Goal: Task Accomplishment & Management: Complete application form

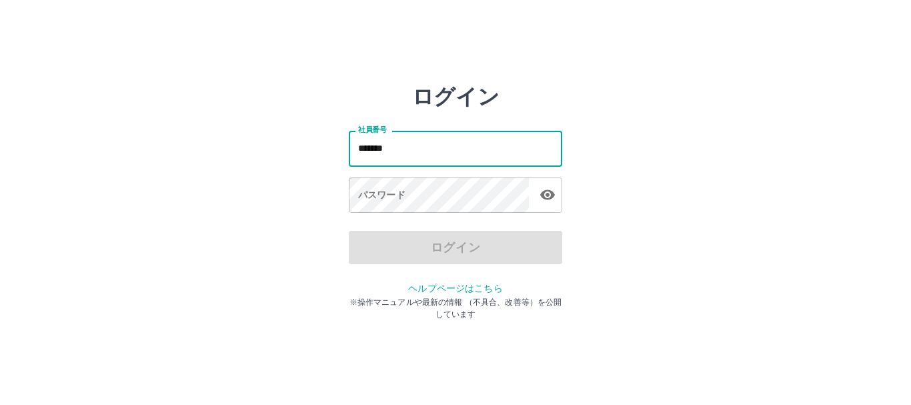
type input "*******"
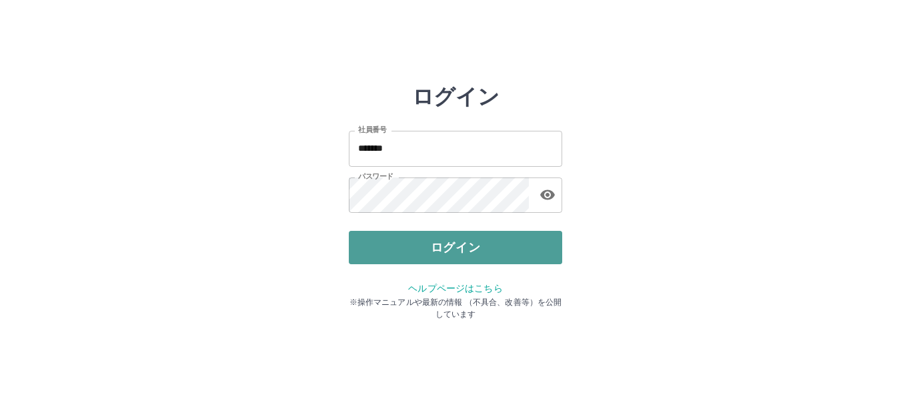
click at [380, 244] on button "ログイン" at bounding box center [455, 247] width 213 height 33
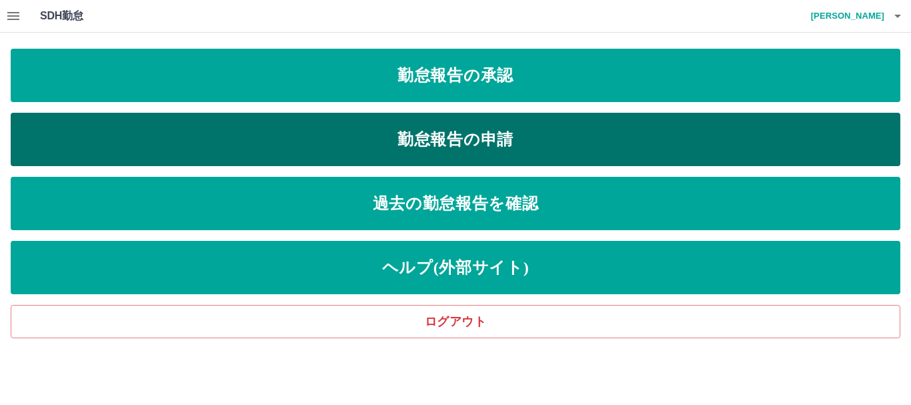
click at [485, 129] on link "勤怠報告の申請" at bounding box center [456, 139] width 890 height 53
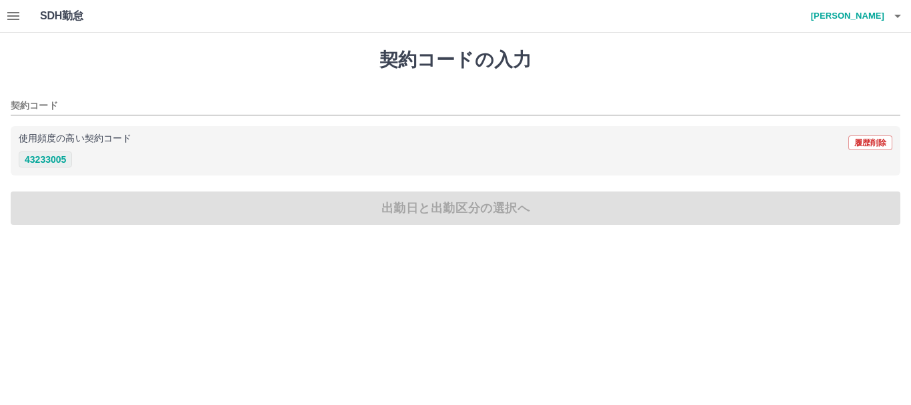
click at [51, 159] on button "43233005" at bounding box center [45, 159] width 53 height 16
type input "********"
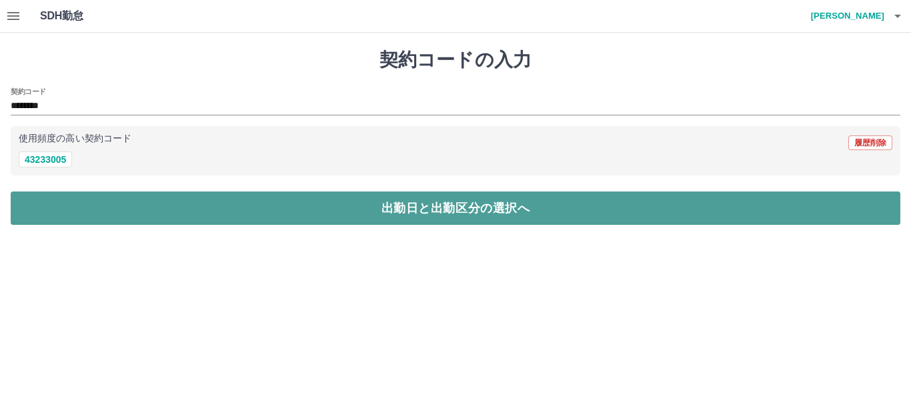
click at [79, 213] on button "出勤日と出勤区分の選択へ" at bounding box center [456, 207] width 890 height 33
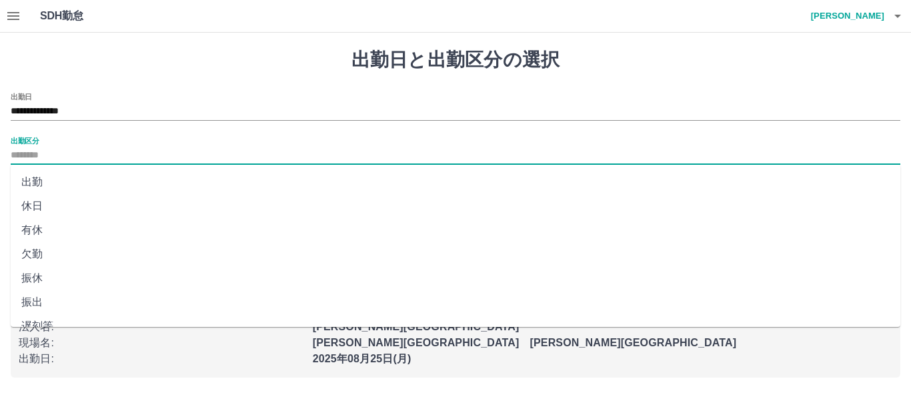
click at [35, 147] on input "出勤区分" at bounding box center [456, 155] width 890 height 17
click at [34, 185] on li "出勤" at bounding box center [456, 182] width 890 height 24
type input "**"
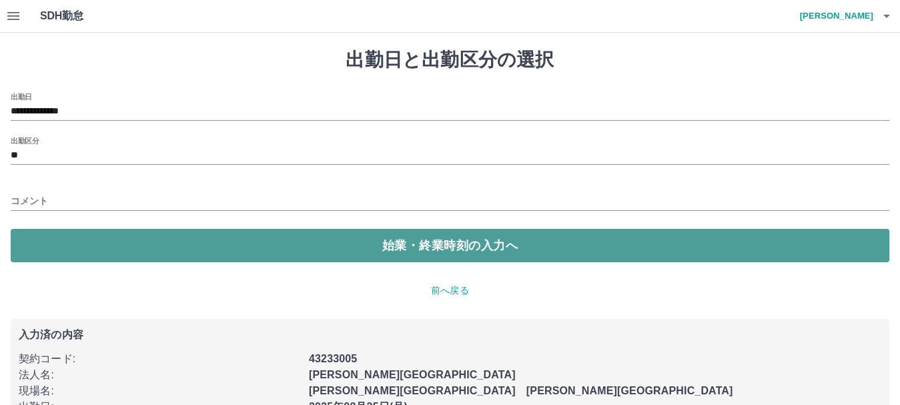
click at [116, 248] on button "始業・終業時刻の入力へ" at bounding box center [450, 245] width 878 height 33
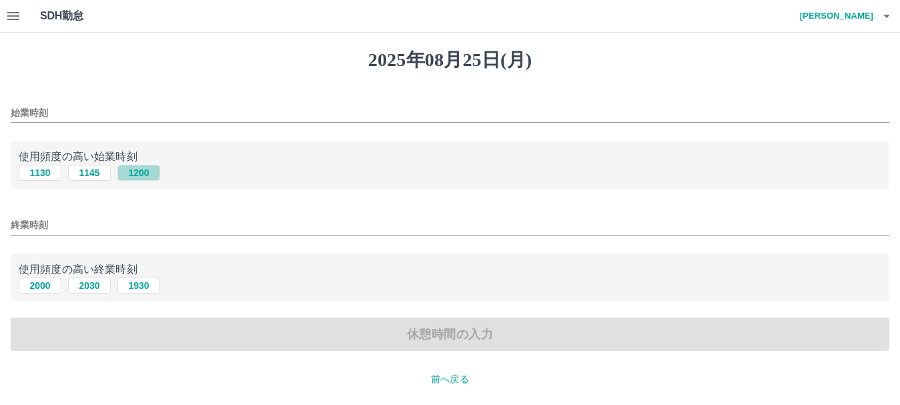
click at [139, 171] on button "1200" at bounding box center [138, 173] width 43 height 16
type input "****"
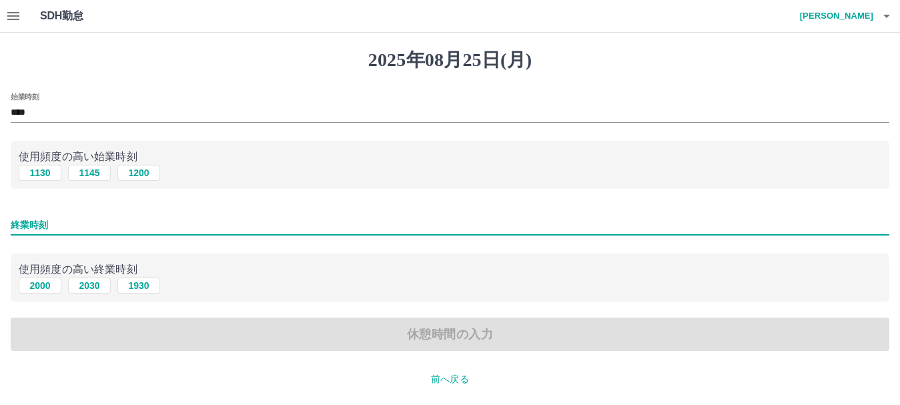
click at [28, 219] on input "終業時刻" at bounding box center [450, 224] width 878 height 19
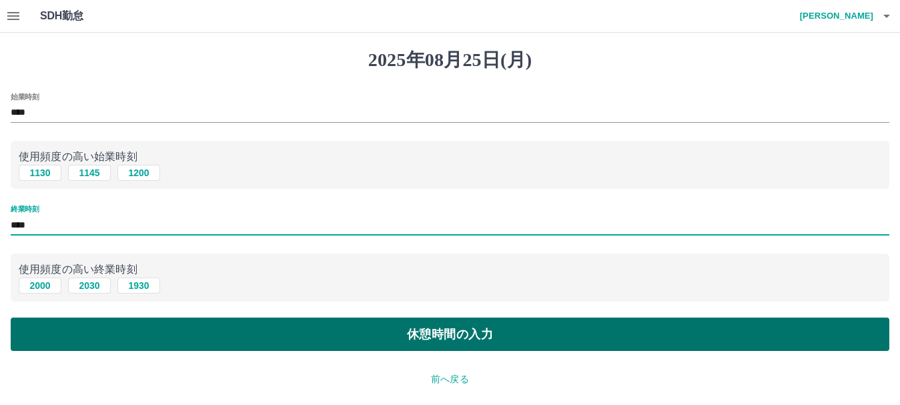
type input "****"
click at [247, 347] on button "休憩時間の入力" at bounding box center [450, 333] width 878 height 33
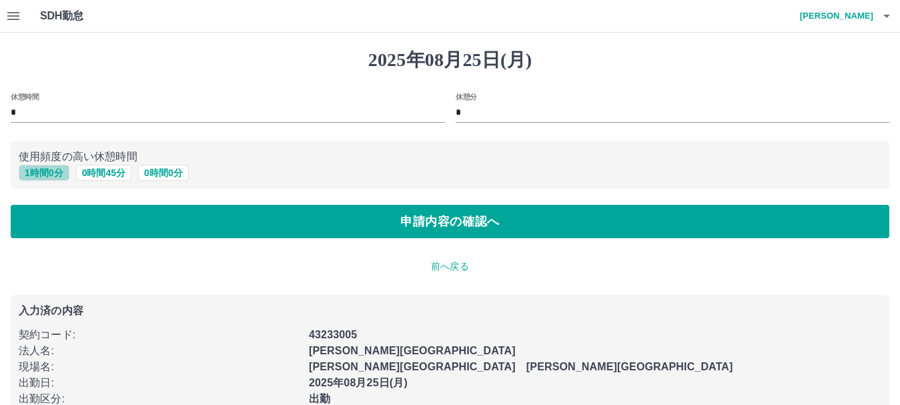
click at [58, 171] on button "1 時間 0 分" at bounding box center [44, 173] width 51 height 16
type input "*"
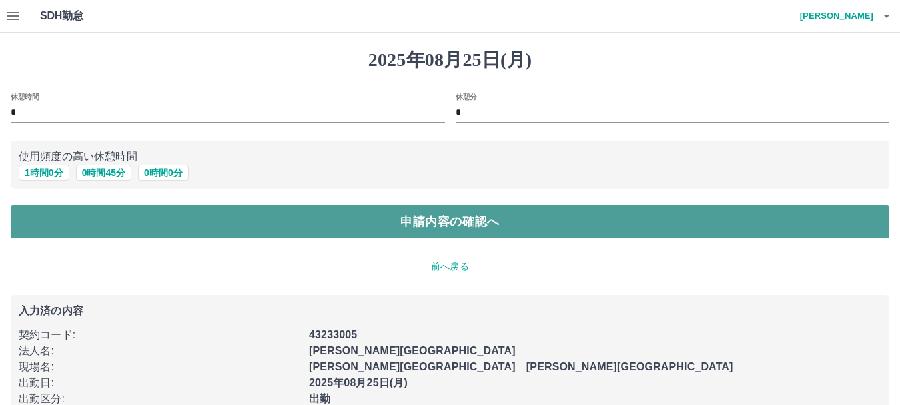
click at [281, 223] on button "申請内容の確認へ" at bounding box center [450, 221] width 878 height 33
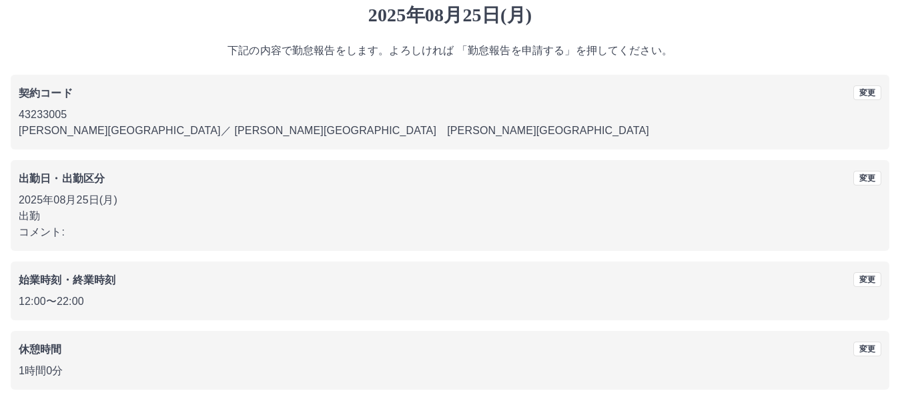
scroll to position [95, 0]
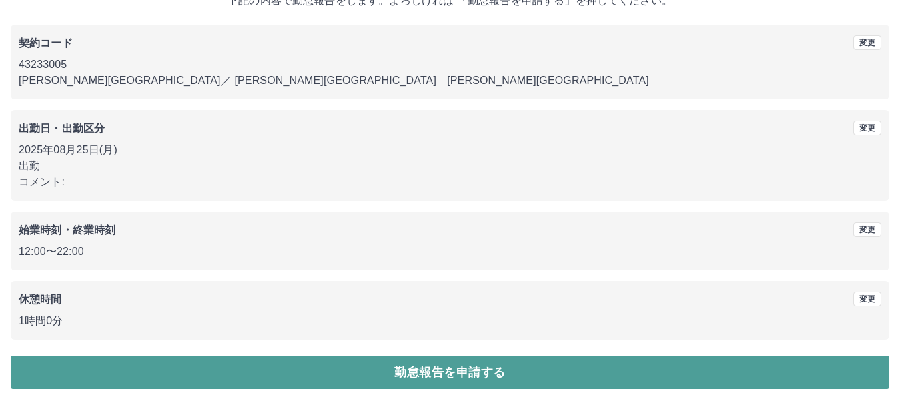
click at [395, 367] on button "勤怠報告を申請する" at bounding box center [450, 371] width 878 height 33
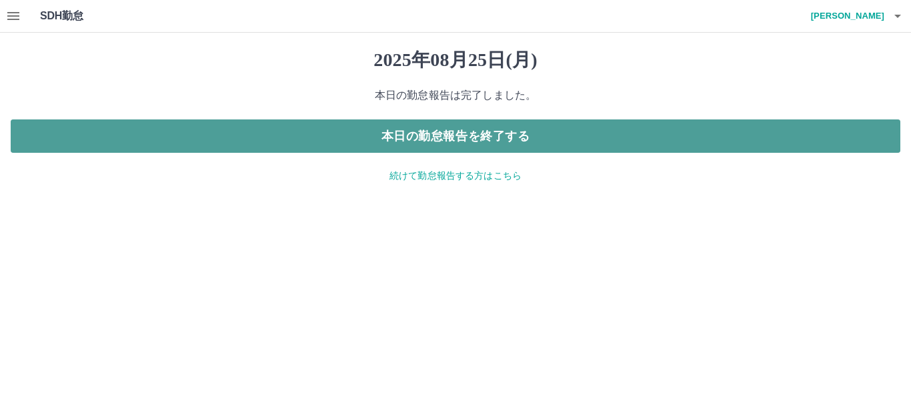
click at [455, 136] on button "本日の勤怠報告を終了する" at bounding box center [456, 135] width 890 height 33
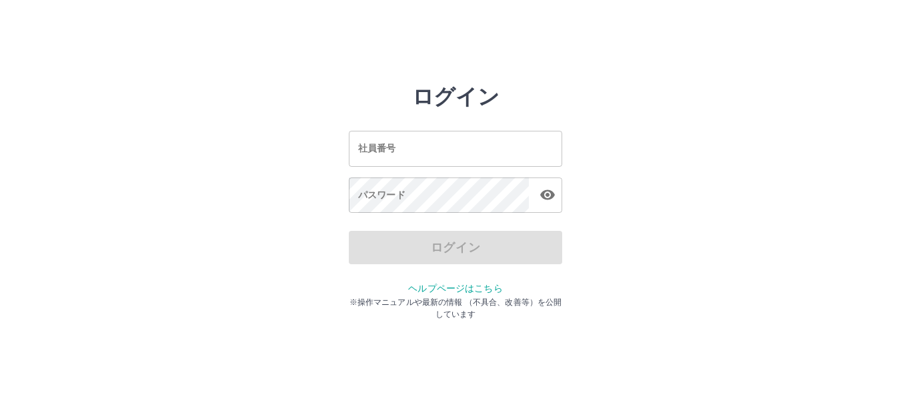
click at [373, 144] on input "社員番号" at bounding box center [455, 148] width 213 height 35
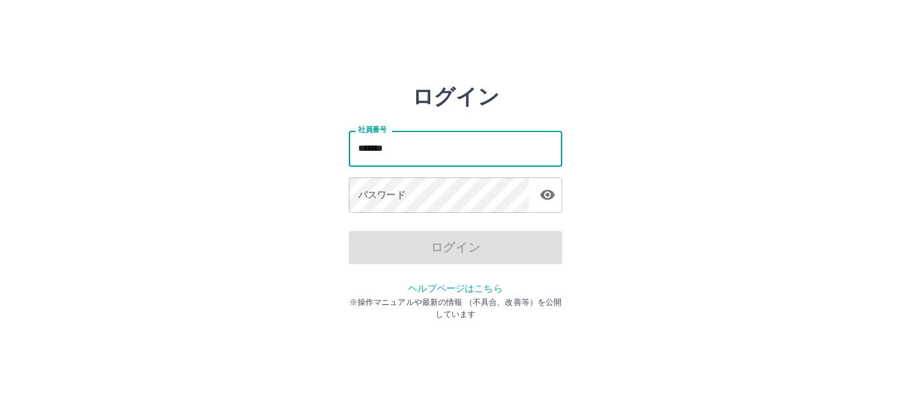
type input "*******"
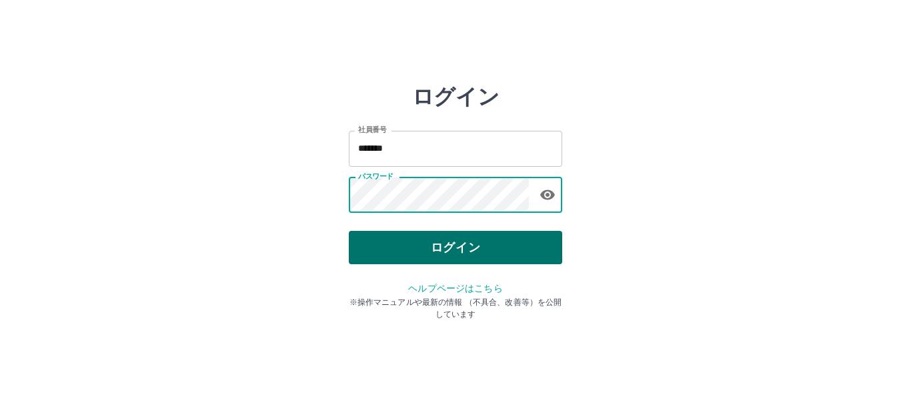
click at [401, 244] on button "ログイン" at bounding box center [455, 247] width 213 height 33
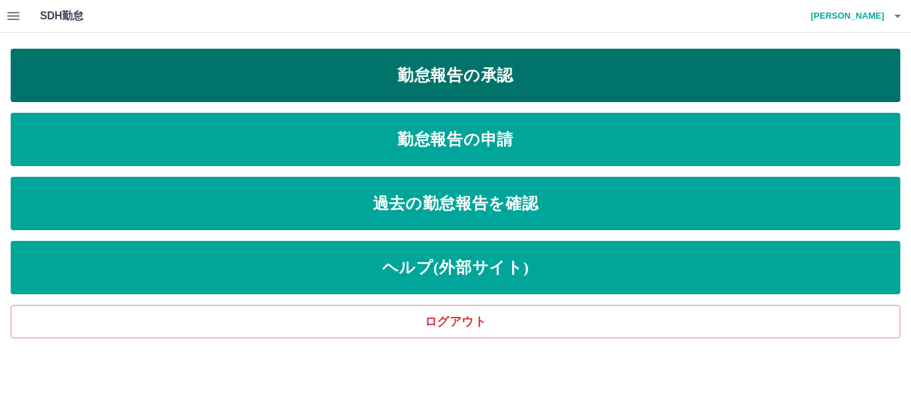
click at [483, 65] on link "勤怠報告の承認" at bounding box center [456, 75] width 890 height 53
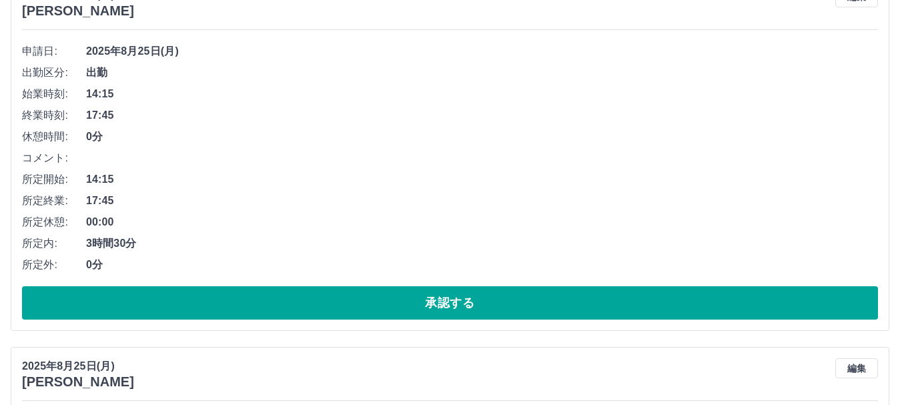
scroll to position [267, 0]
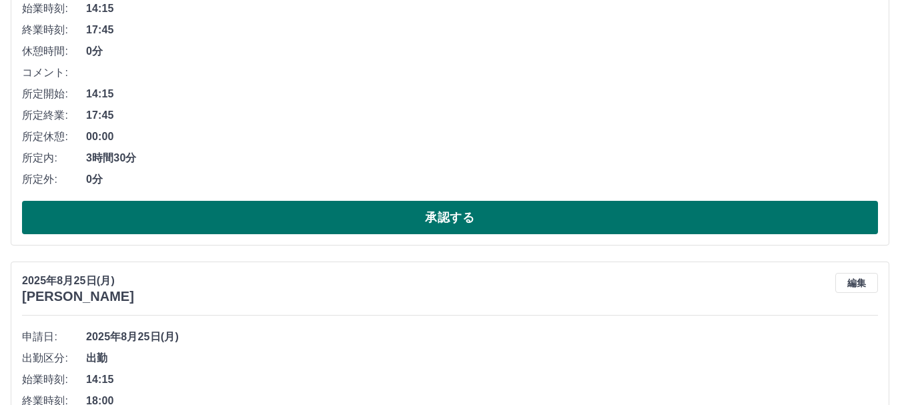
click at [165, 220] on button "承認する" at bounding box center [450, 217] width 856 height 33
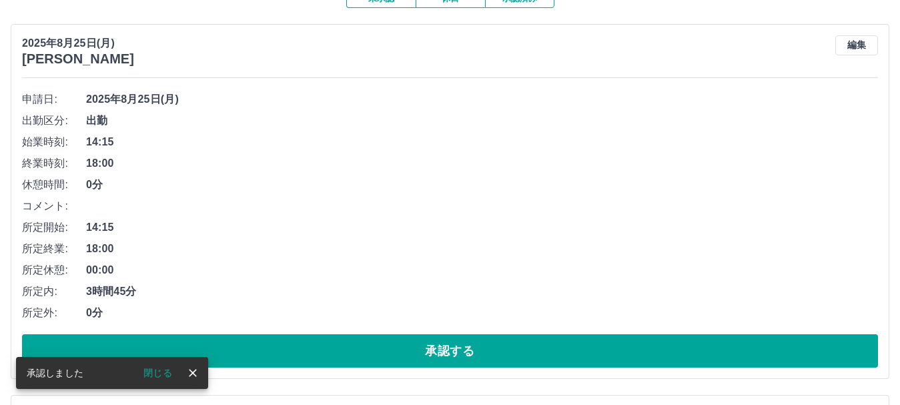
scroll to position [200, 0]
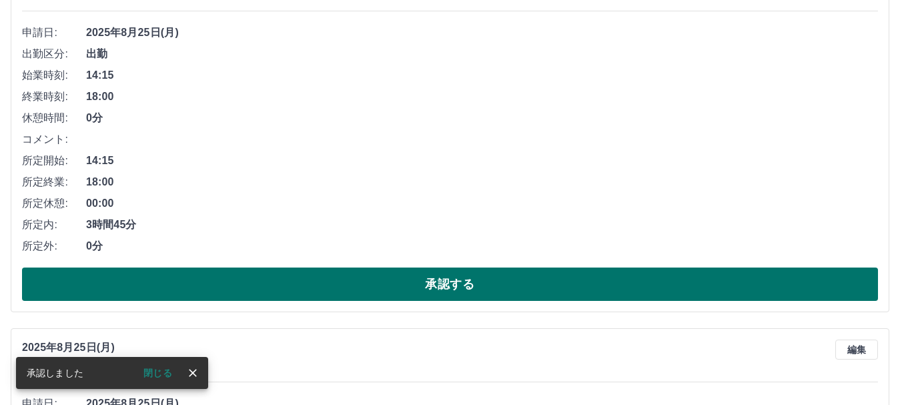
click at [193, 287] on button "承認する" at bounding box center [450, 283] width 856 height 33
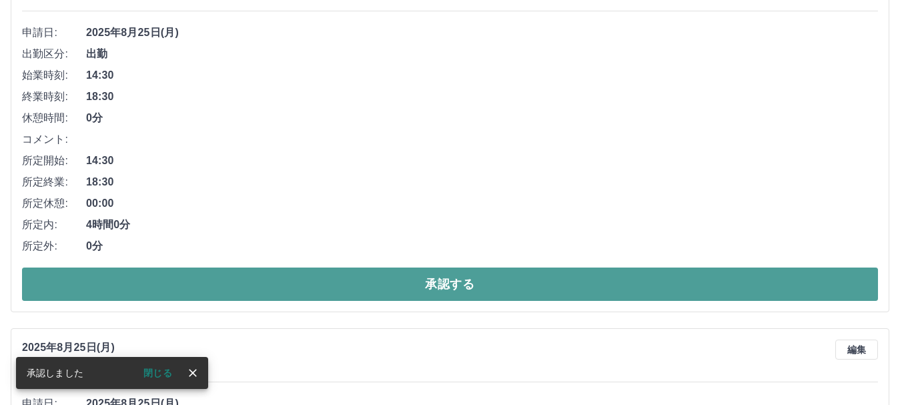
click at [245, 285] on button "承認する" at bounding box center [450, 283] width 856 height 33
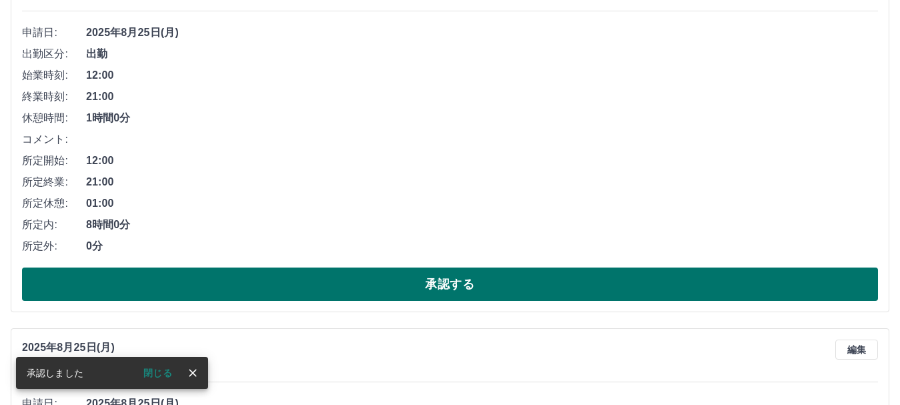
click at [245, 286] on button "承認する" at bounding box center [450, 283] width 856 height 33
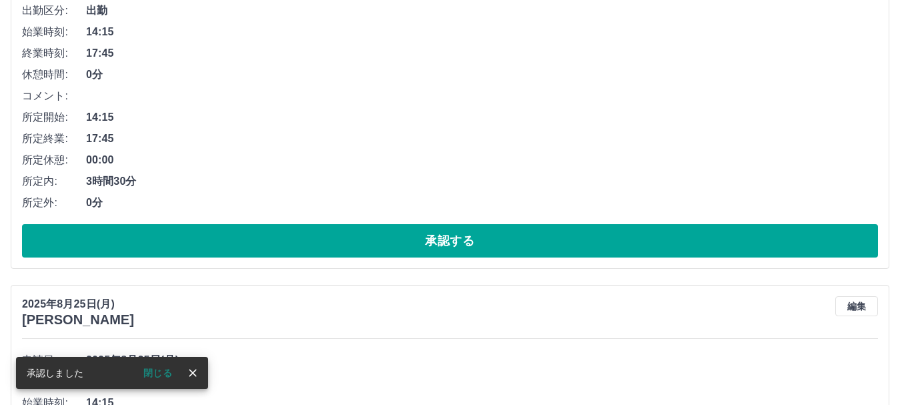
scroll to position [267, 0]
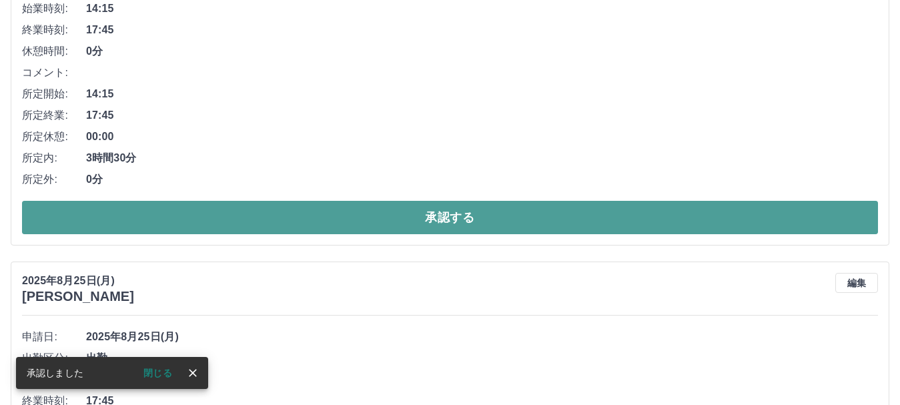
click at [257, 213] on button "承認する" at bounding box center [450, 217] width 856 height 33
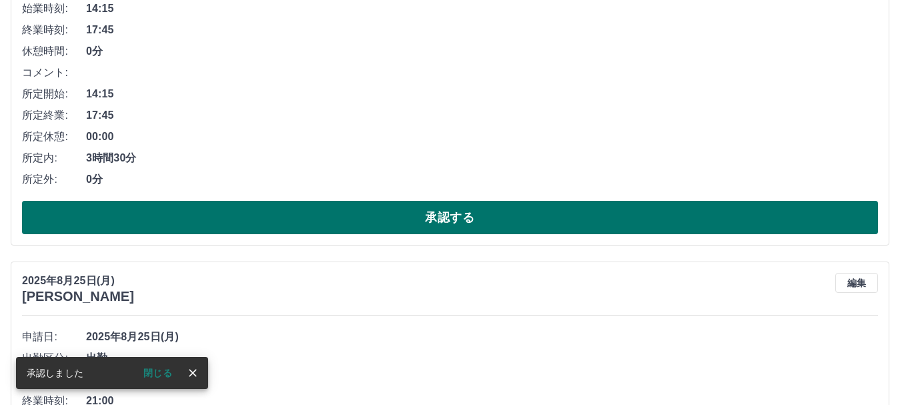
click at [255, 217] on button "承認する" at bounding box center [450, 217] width 856 height 33
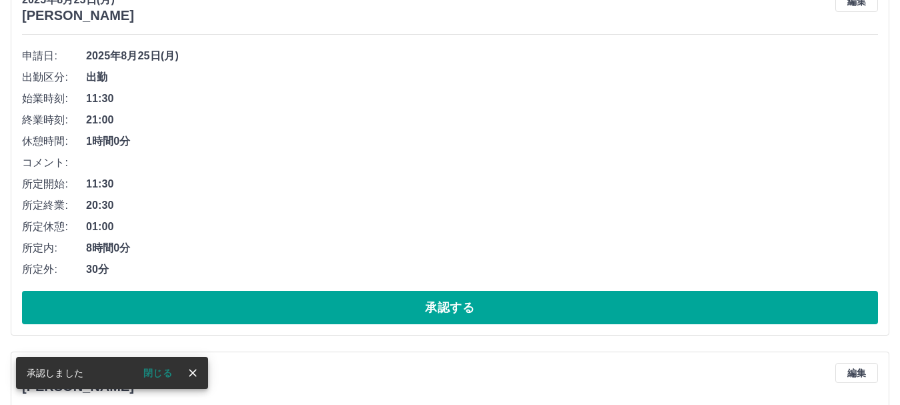
scroll to position [200, 0]
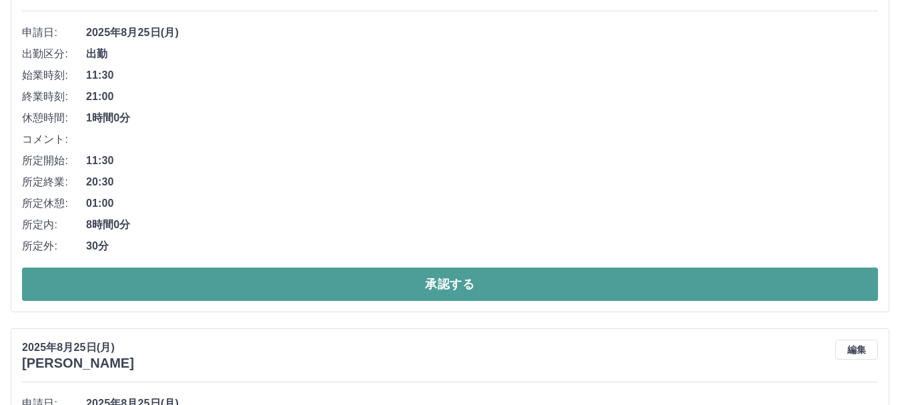
click at [199, 283] on button "承認する" at bounding box center [450, 283] width 856 height 33
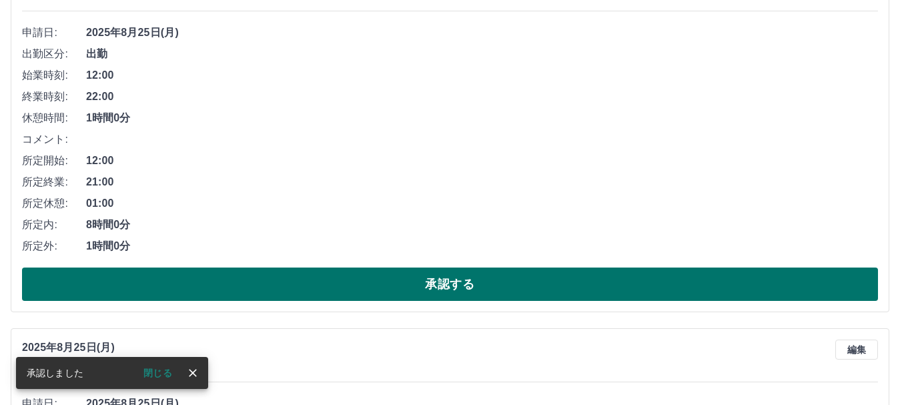
click at [187, 285] on button "承認する" at bounding box center [450, 283] width 856 height 33
click at [184, 279] on button "承認する" at bounding box center [450, 283] width 856 height 33
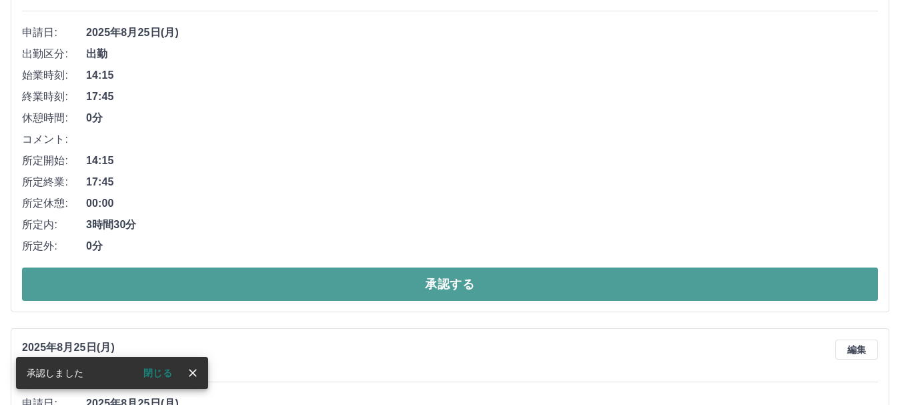
click at [227, 284] on button "承認する" at bounding box center [450, 283] width 856 height 33
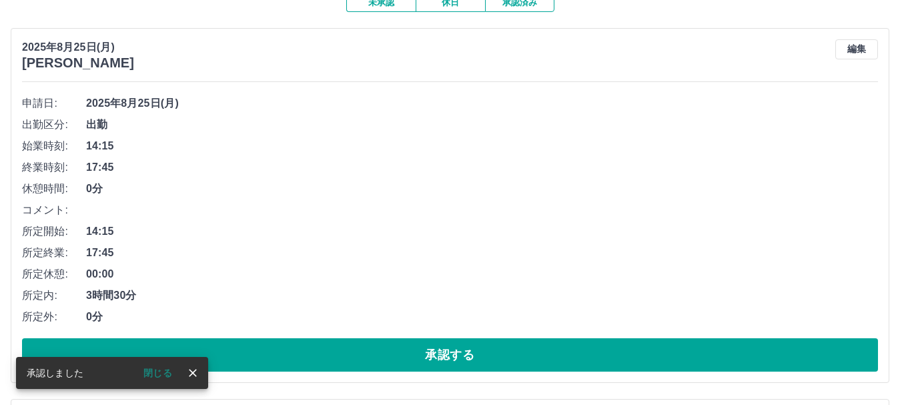
scroll to position [133, 0]
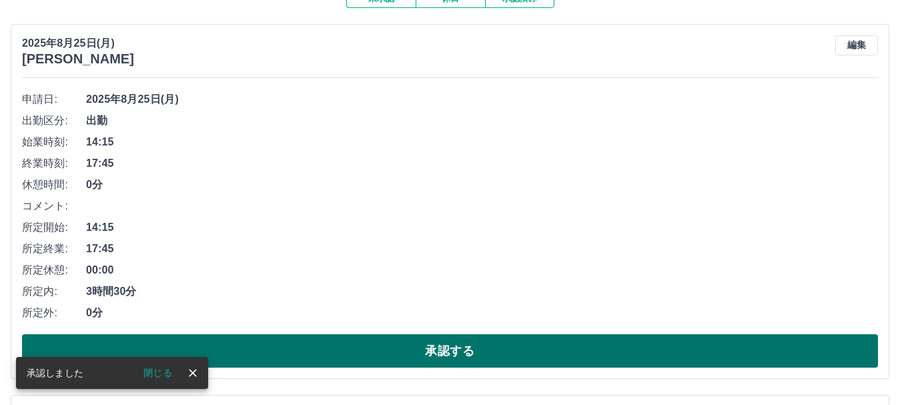
click at [250, 347] on button "承認する" at bounding box center [450, 350] width 856 height 33
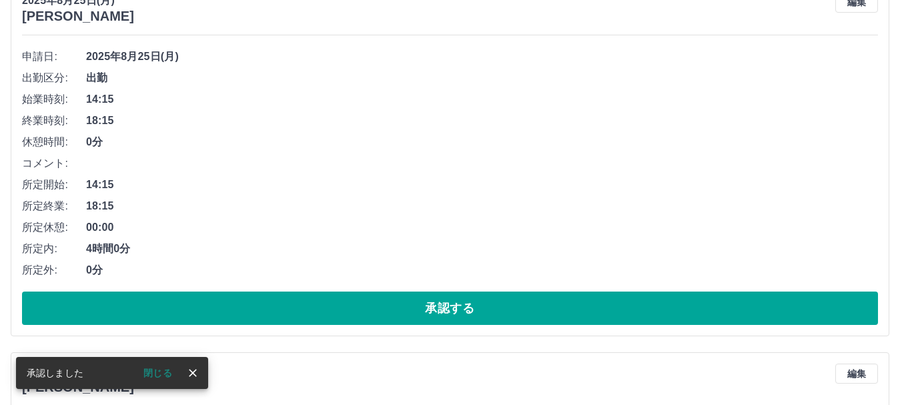
scroll to position [200, 0]
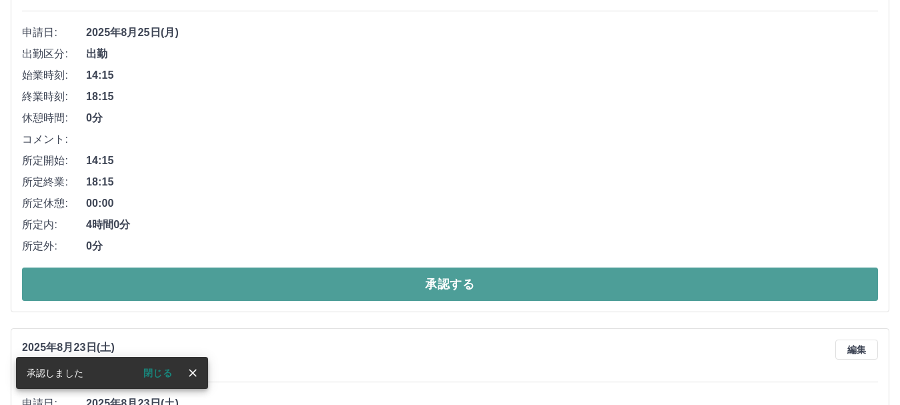
click at [269, 289] on button "承認する" at bounding box center [450, 283] width 856 height 33
click at [271, 289] on button "承認する" at bounding box center [450, 283] width 856 height 33
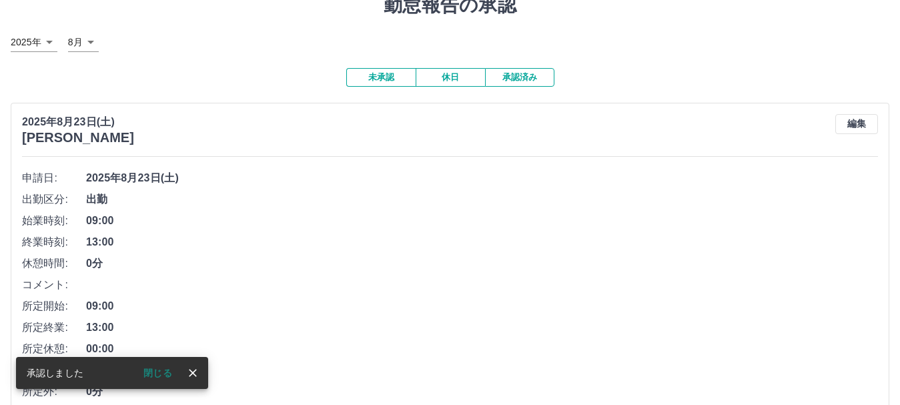
scroll to position [133, 0]
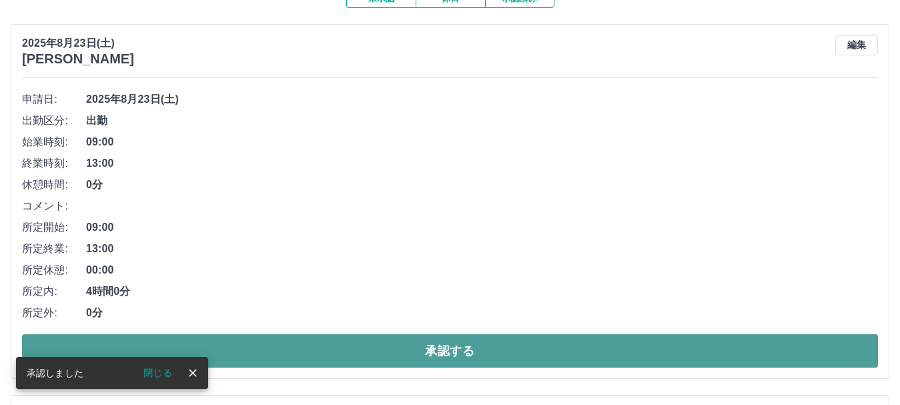
click at [273, 341] on button "承認する" at bounding box center [450, 350] width 856 height 33
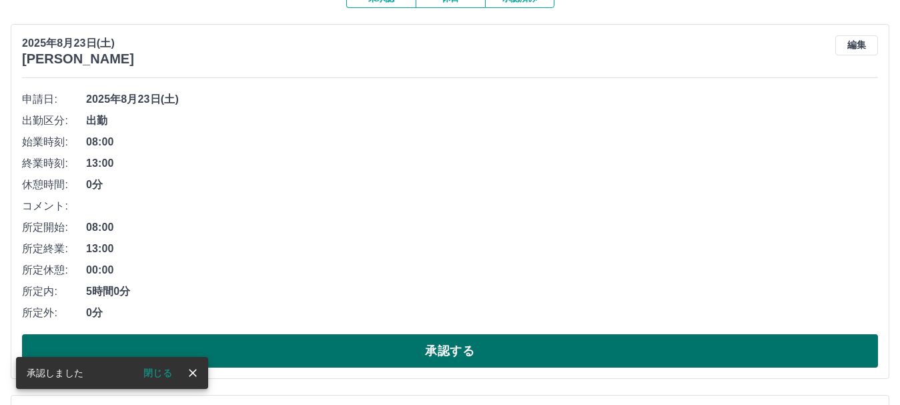
click at [286, 349] on button "承認する" at bounding box center [450, 350] width 856 height 33
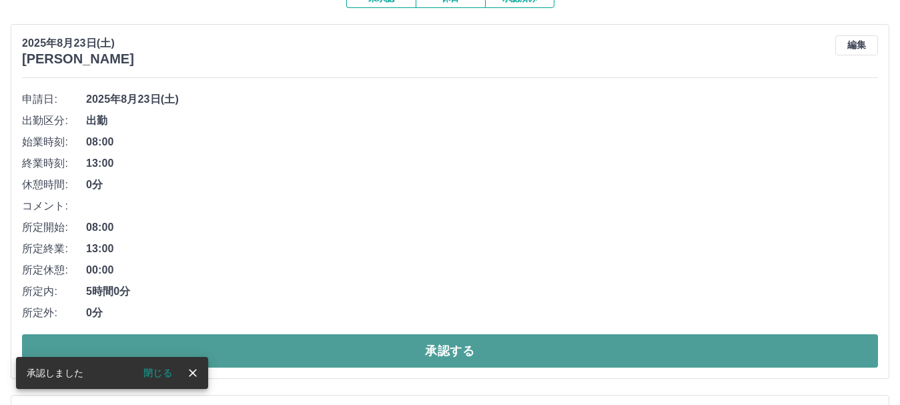
click at [287, 351] on button "承認する" at bounding box center [450, 350] width 856 height 33
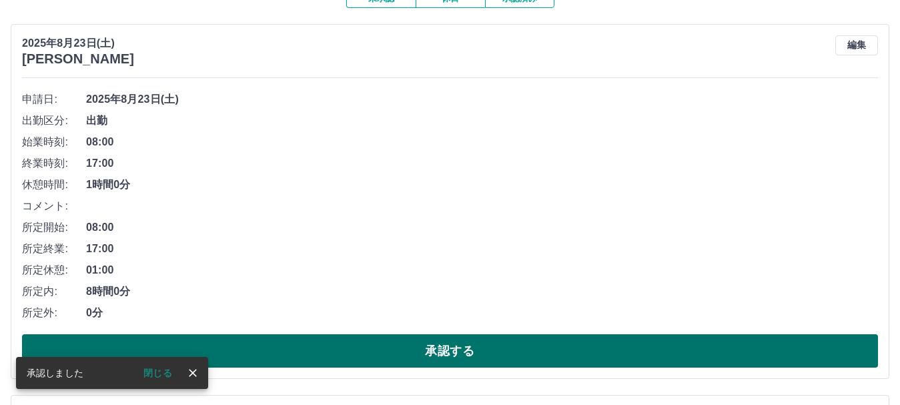
click at [328, 358] on button "承認する" at bounding box center [450, 350] width 856 height 33
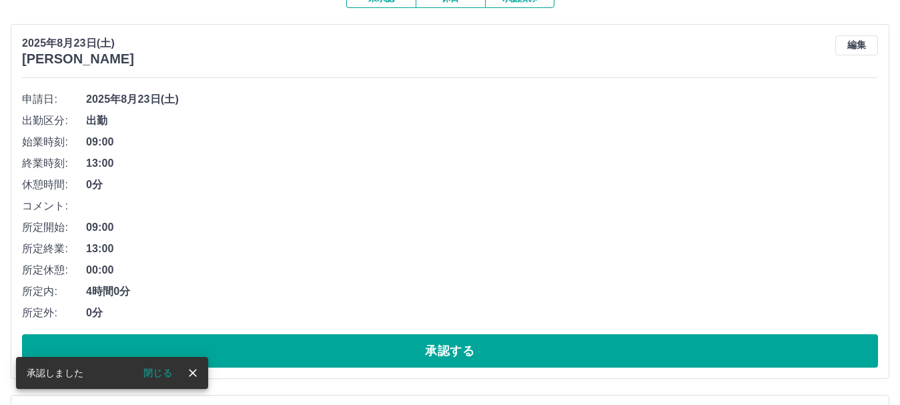
click at [327, 357] on button "承認する" at bounding box center [450, 350] width 856 height 33
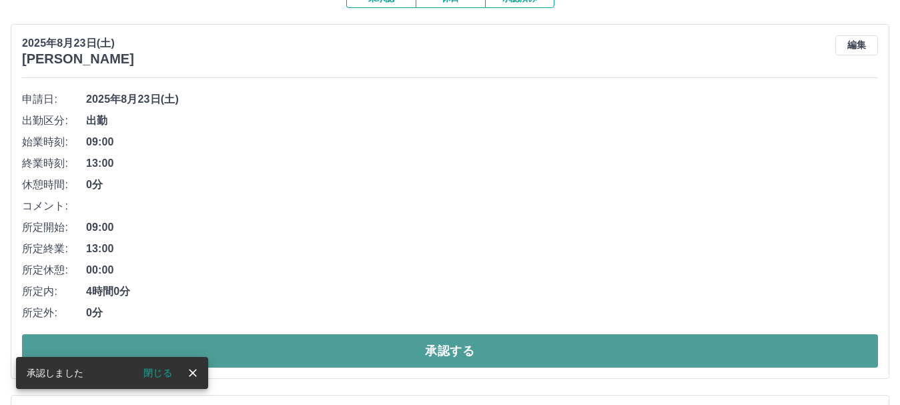
click at [296, 347] on button "承認する" at bounding box center [450, 350] width 856 height 33
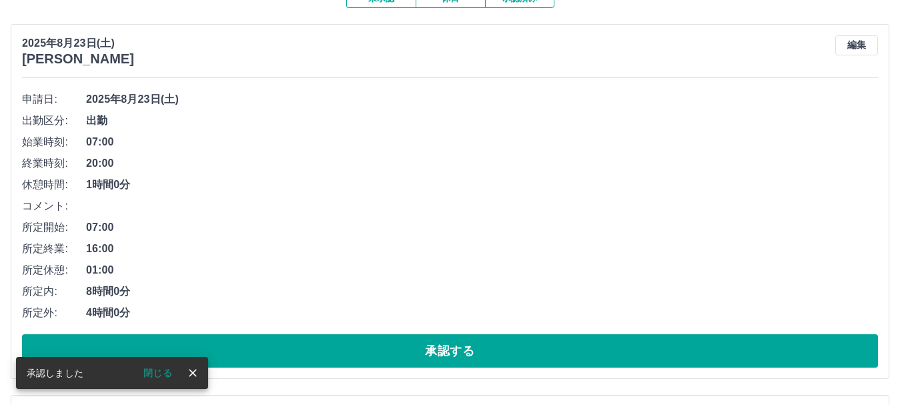
click at [296, 347] on button "承認する" at bounding box center [450, 350] width 856 height 33
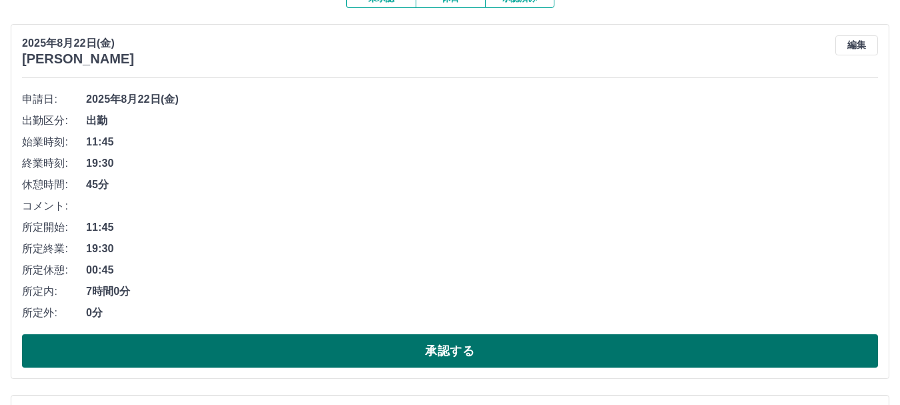
click at [291, 353] on button "承認する" at bounding box center [450, 350] width 856 height 33
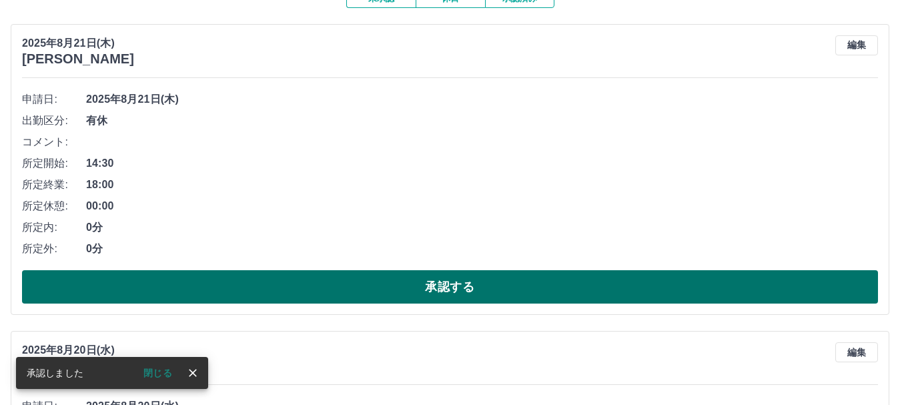
click at [200, 287] on button "承認する" at bounding box center [450, 286] width 856 height 33
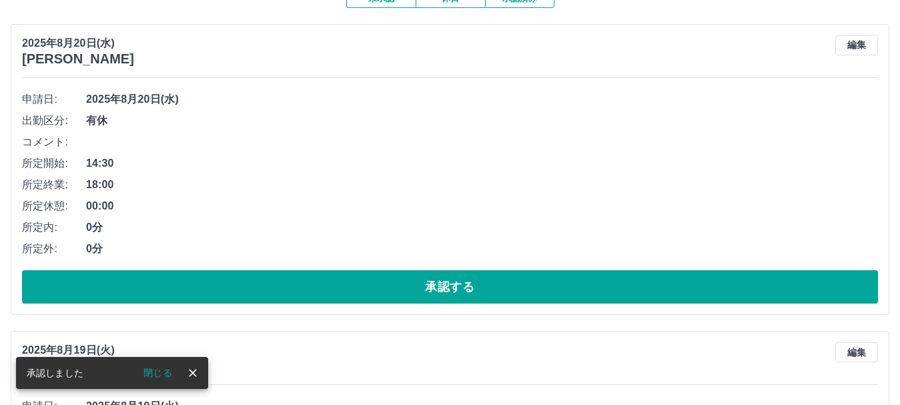
click at [200, 287] on button "承認する" at bounding box center [450, 286] width 856 height 33
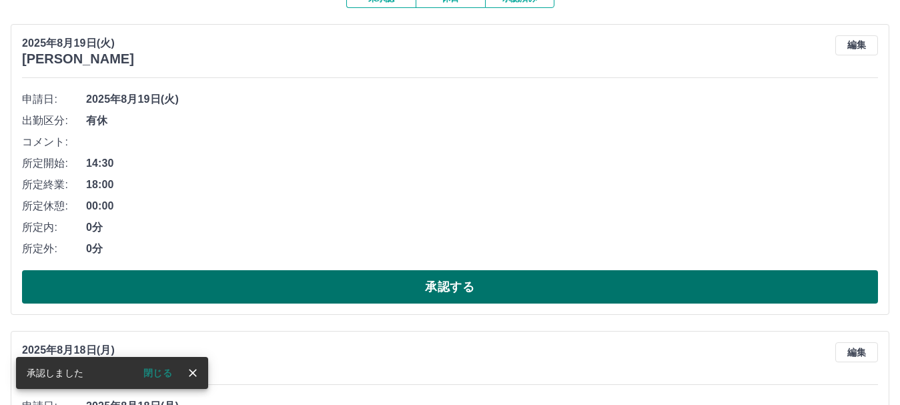
click at [206, 281] on button "承認する" at bounding box center [450, 286] width 856 height 33
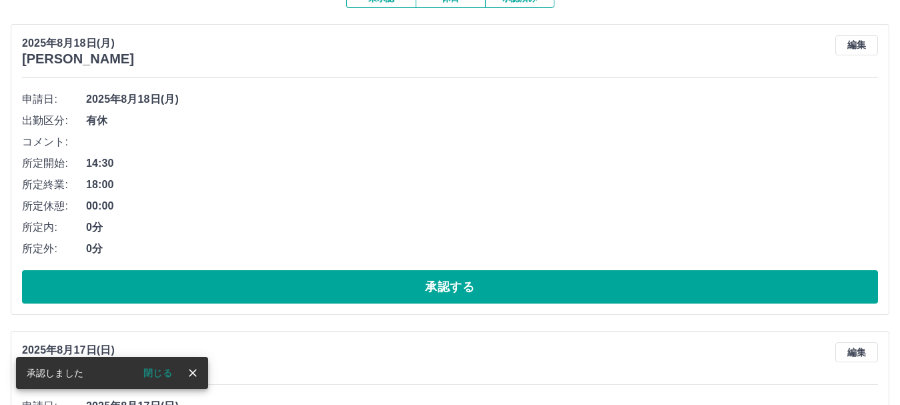
click at [206, 281] on button "承認する" at bounding box center [450, 286] width 856 height 33
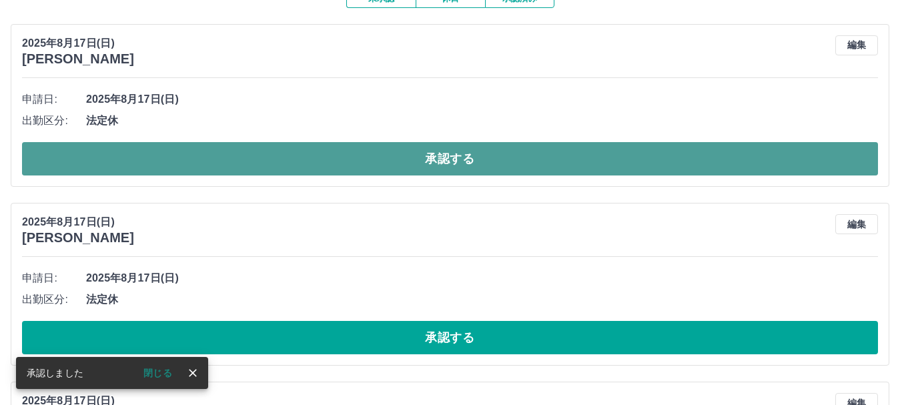
click at [235, 165] on button "承認する" at bounding box center [450, 158] width 856 height 33
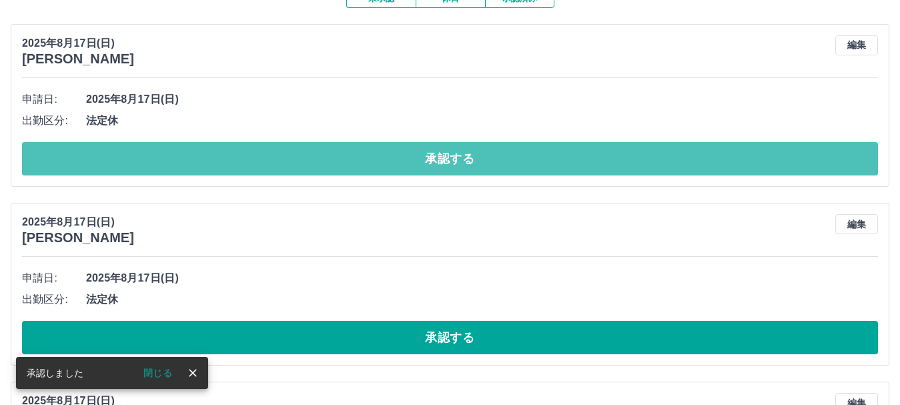
click at [235, 165] on button "承認する" at bounding box center [450, 158] width 856 height 33
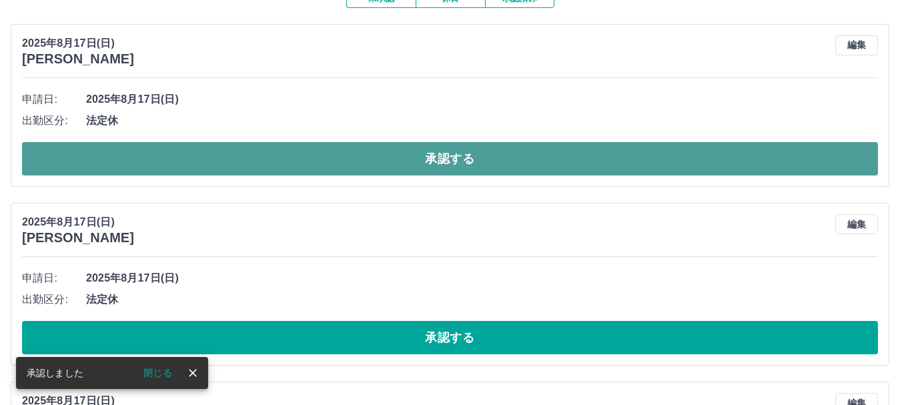
click at [237, 163] on button "承認する" at bounding box center [450, 158] width 856 height 33
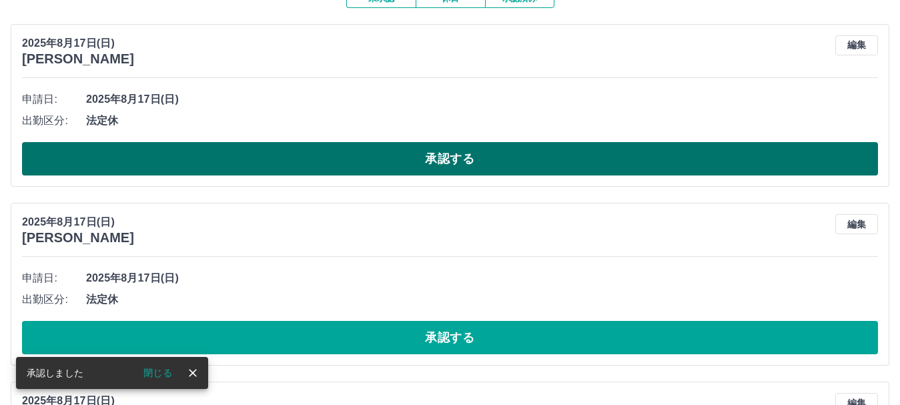
click at [239, 162] on button "承認する" at bounding box center [450, 158] width 856 height 33
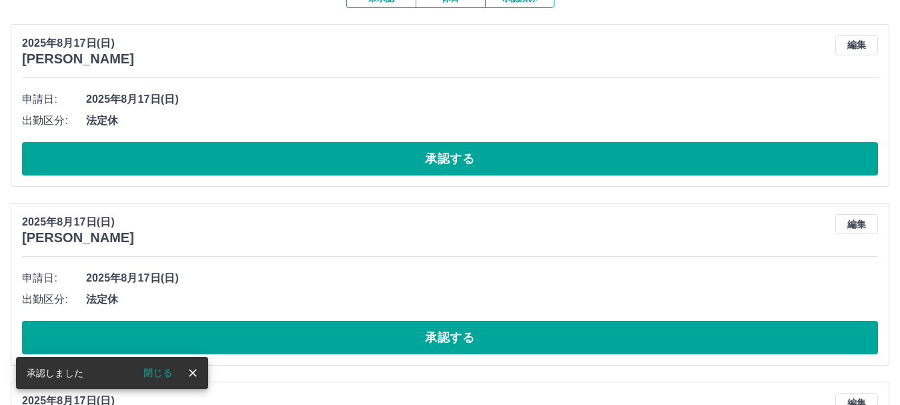
click at [239, 162] on button "承認する" at bounding box center [450, 158] width 856 height 33
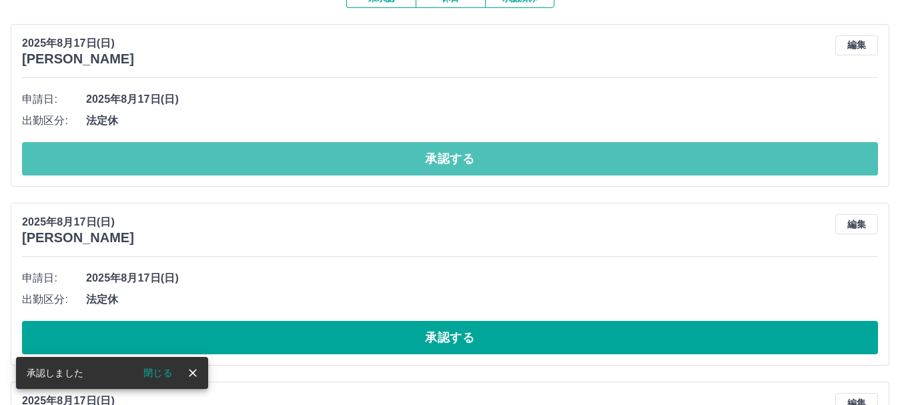
click at [239, 162] on button "承認する" at bounding box center [450, 158] width 856 height 33
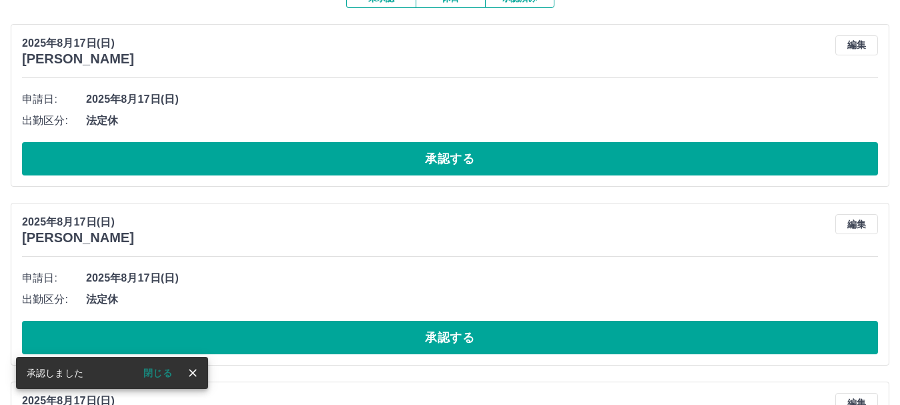
click at [239, 162] on button "承認する" at bounding box center [450, 158] width 856 height 33
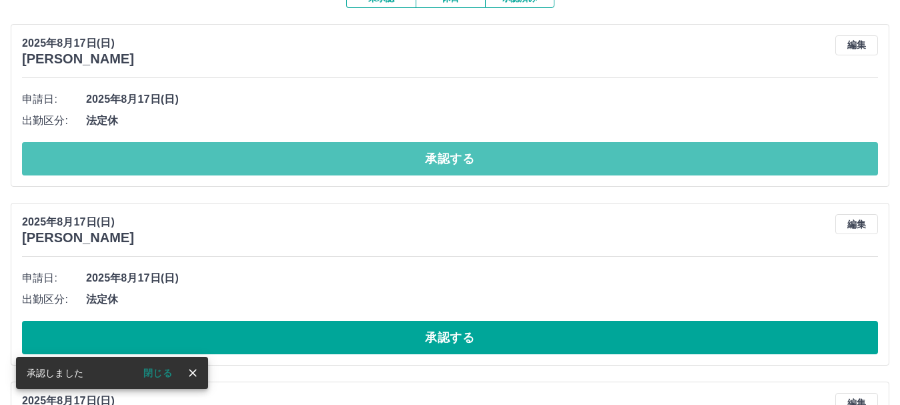
click at [248, 163] on button "承認する" at bounding box center [450, 158] width 856 height 33
click at [249, 163] on button "承認する" at bounding box center [450, 158] width 856 height 33
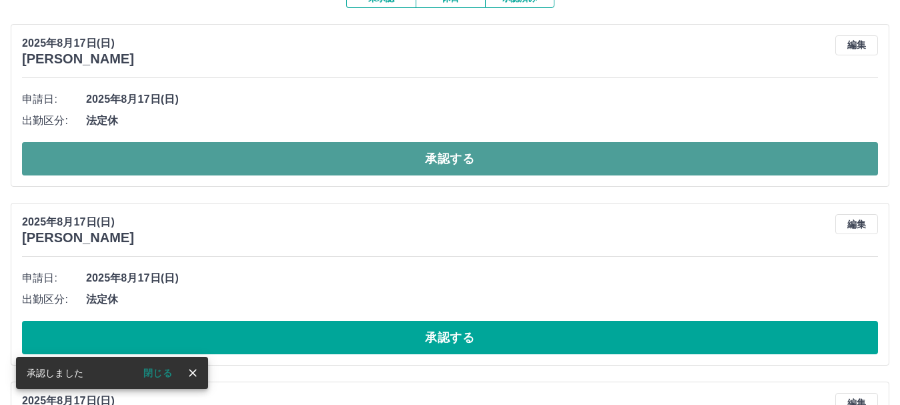
click at [221, 160] on button "承認する" at bounding box center [450, 158] width 856 height 33
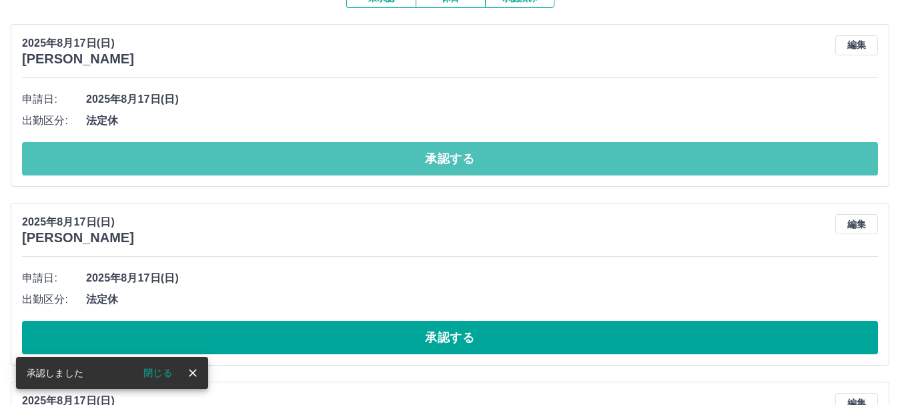
click at [221, 160] on button "承認する" at bounding box center [450, 158] width 856 height 33
click at [165, 161] on button "承認する" at bounding box center [450, 158] width 856 height 33
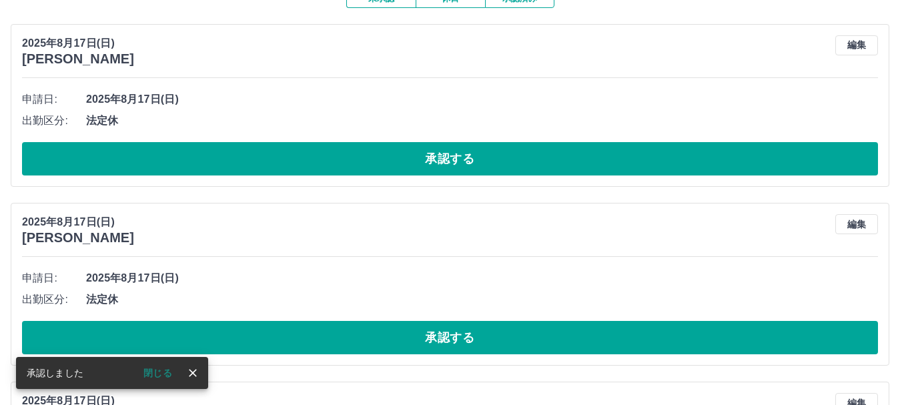
click at [165, 161] on button "承認する" at bounding box center [450, 158] width 856 height 33
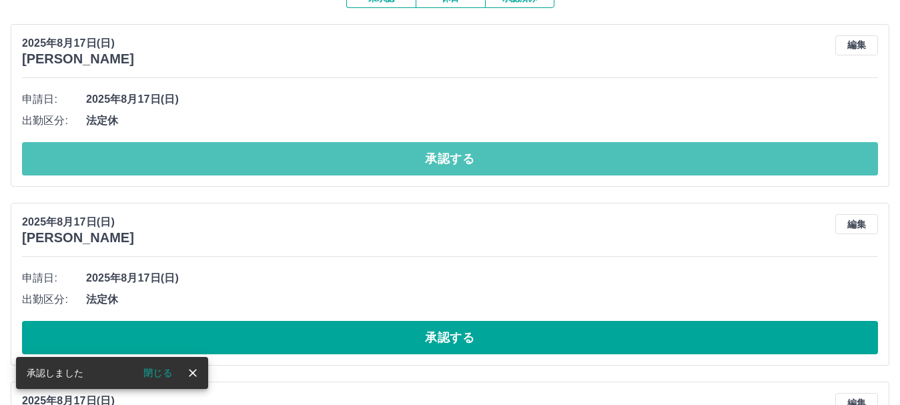
click at [165, 161] on button "承認する" at bounding box center [450, 158] width 856 height 33
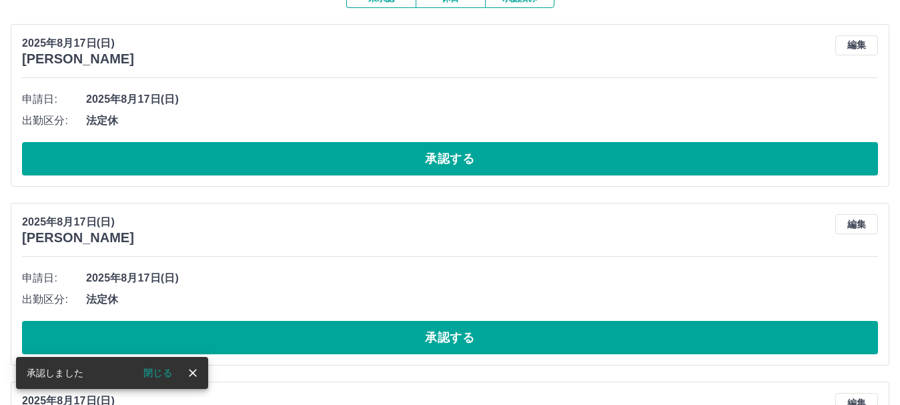
click at [165, 161] on button "承認する" at bounding box center [450, 158] width 856 height 33
click at [167, 158] on button "承認する" at bounding box center [450, 158] width 856 height 33
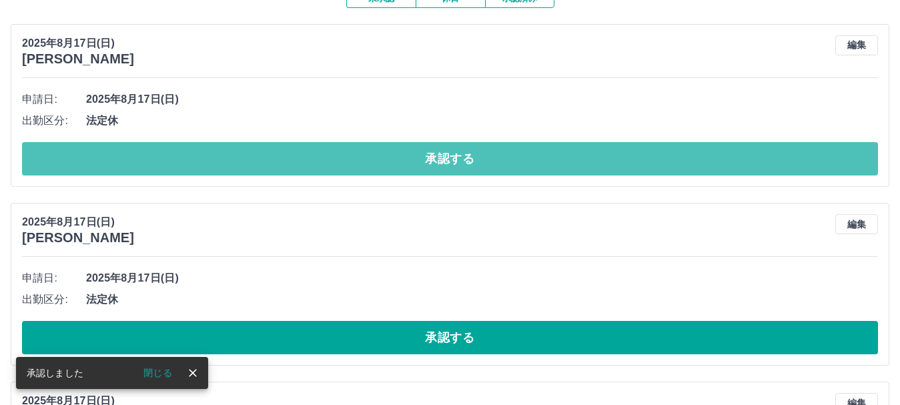
click at [167, 159] on button "承認する" at bounding box center [450, 158] width 856 height 33
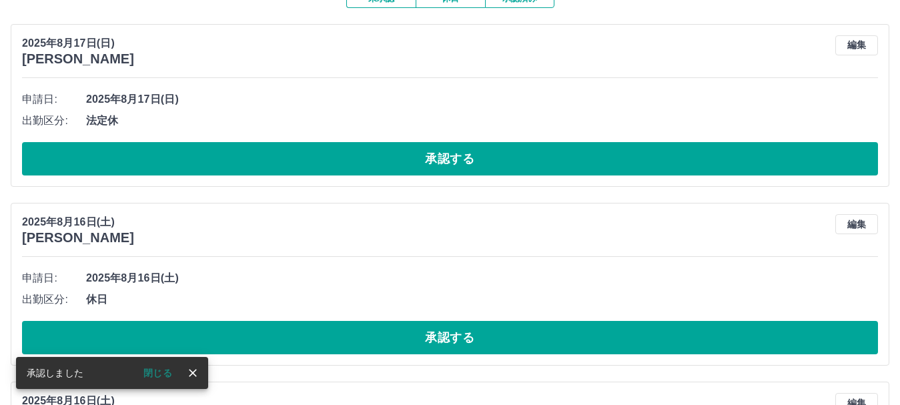
click at [167, 159] on button "承認する" at bounding box center [450, 158] width 856 height 33
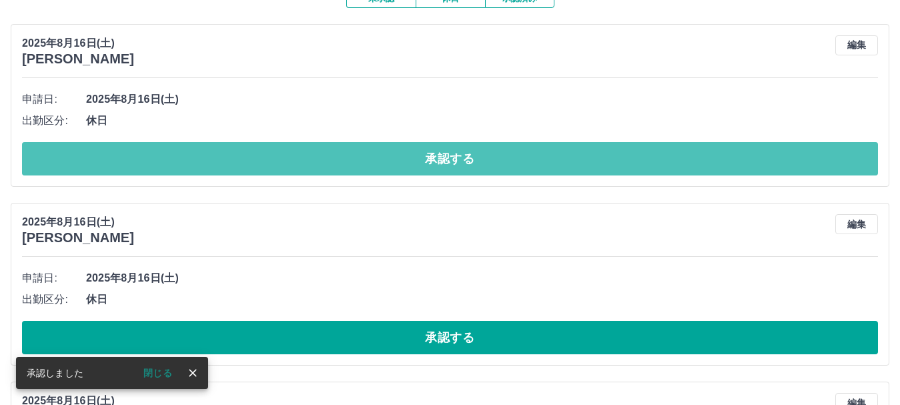
click at [167, 159] on button "承認する" at bounding box center [450, 158] width 856 height 33
click at [149, 156] on button "承認する" at bounding box center [450, 158] width 856 height 33
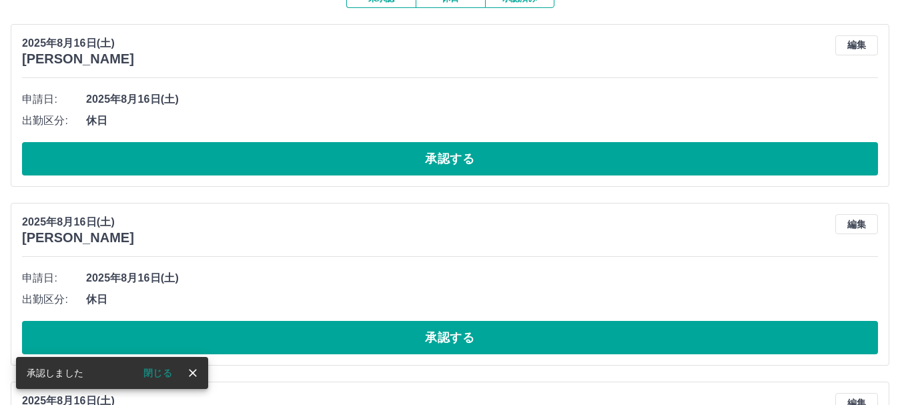
click at [149, 156] on button "承認する" at bounding box center [450, 158] width 856 height 33
click at [199, 156] on button "承認する" at bounding box center [450, 158] width 856 height 33
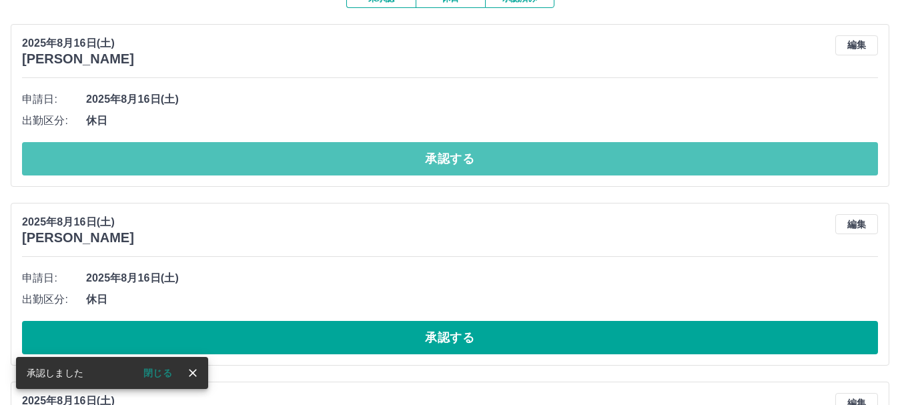
click at [199, 157] on button "承認する" at bounding box center [450, 158] width 856 height 33
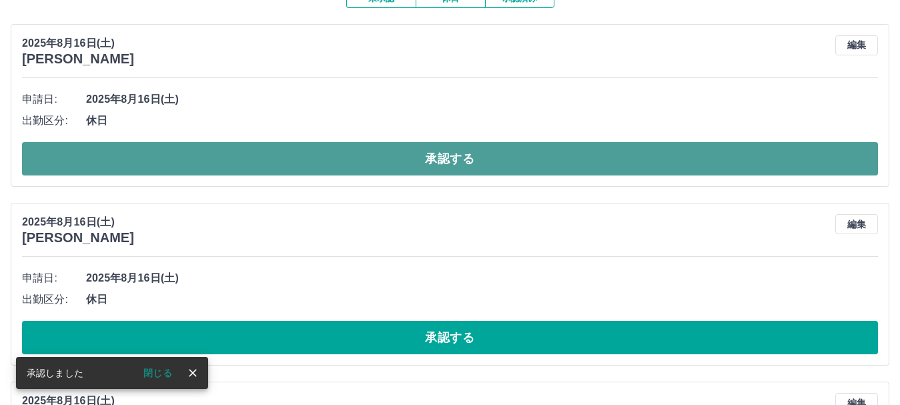
click at [200, 157] on button "承認する" at bounding box center [450, 158] width 856 height 33
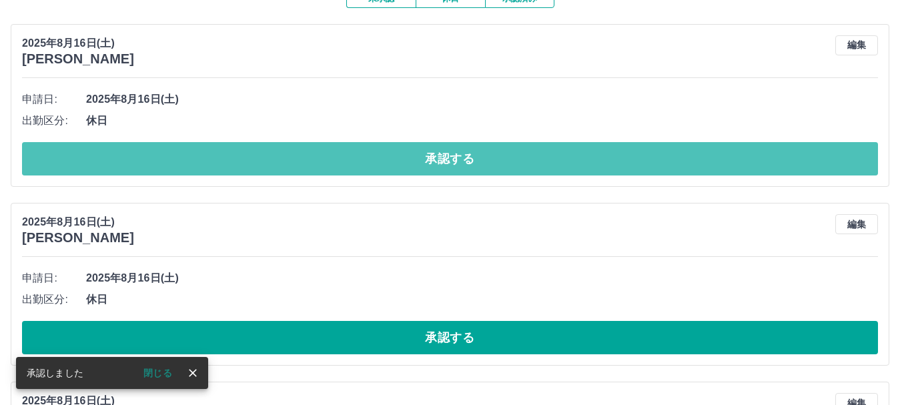
click at [200, 157] on button "承認する" at bounding box center [450, 158] width 856 height 33
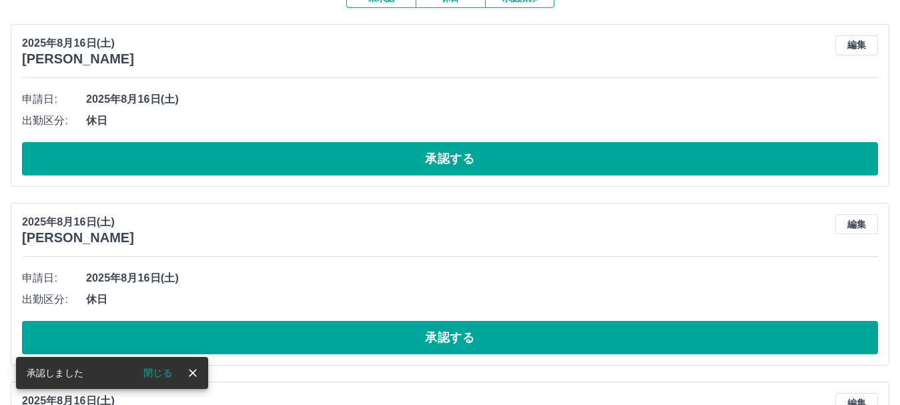
click at [201, 157] on button "承認する" at bounding box center [450, 158] width 856 height 33
click at [206, 162] on button "承認する" at bounding box center [450, 158] width 856 height 33
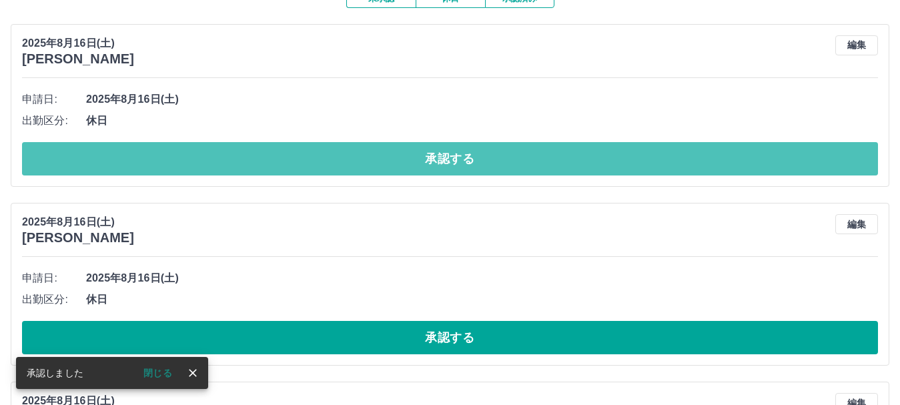
click at [227, 161] on button "承認する" at bounding box center [450, 158] width 856 height 33
click at [228, 161] on button "承認する" at bounding box center [450, 158] width 856 height 33
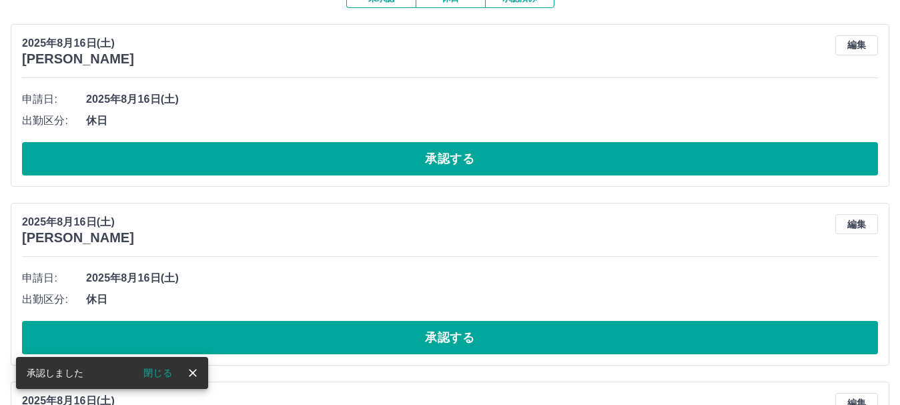
click at [228, 161] on button "承認する" at bounding box center [450, 158] width 856 height 33
click at [229, 161] on button "承認する" at bounding box center [450, 158] width 856 height 33
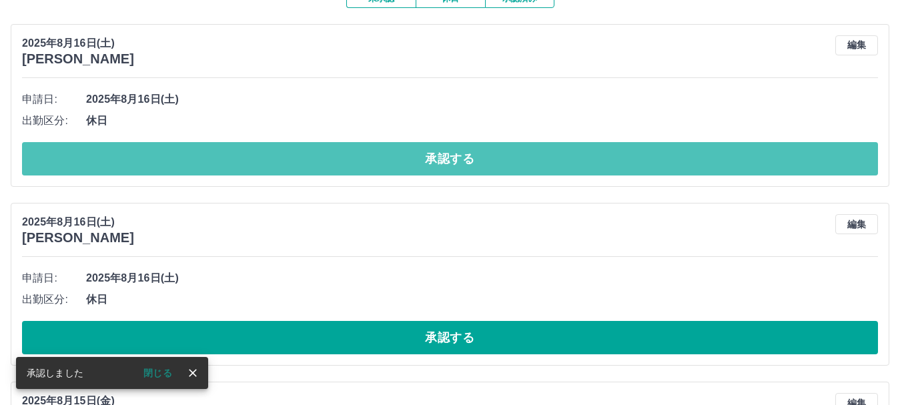
click at [229, 161] on button "承認する" at bounding box center [450, 158] width 856 height 33
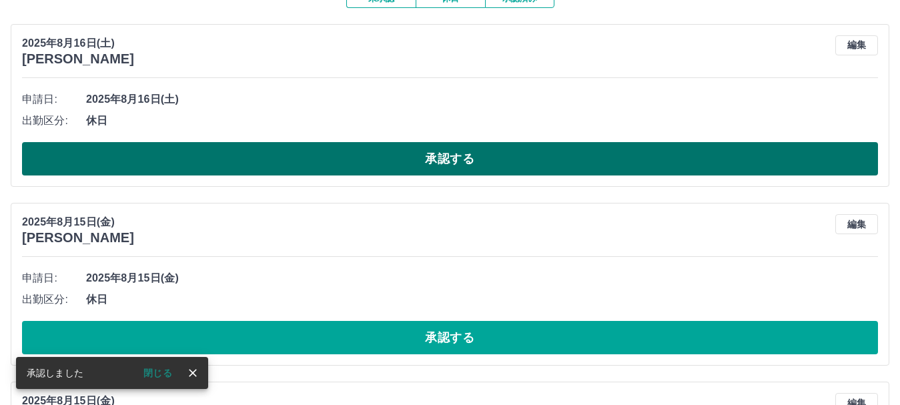
click at [231, 161] on button "承認する" at bounding box center [450, 158] width 856 height 33
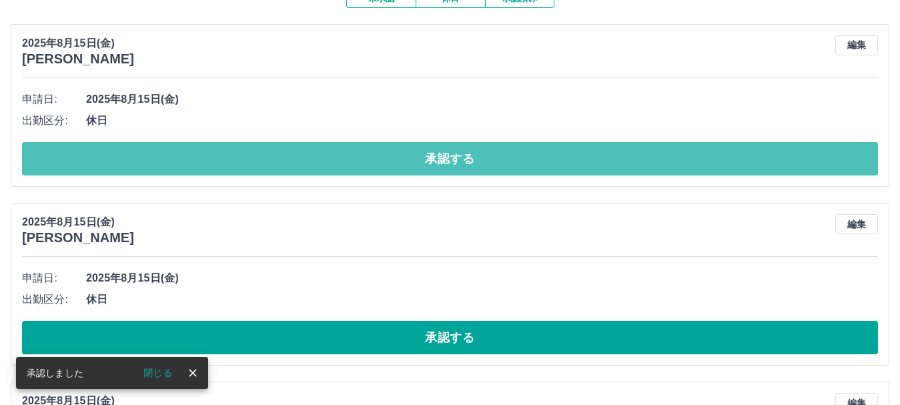
click at [234, 160] on button "承認する" at bounding box center [450, 158] width 856 height 33
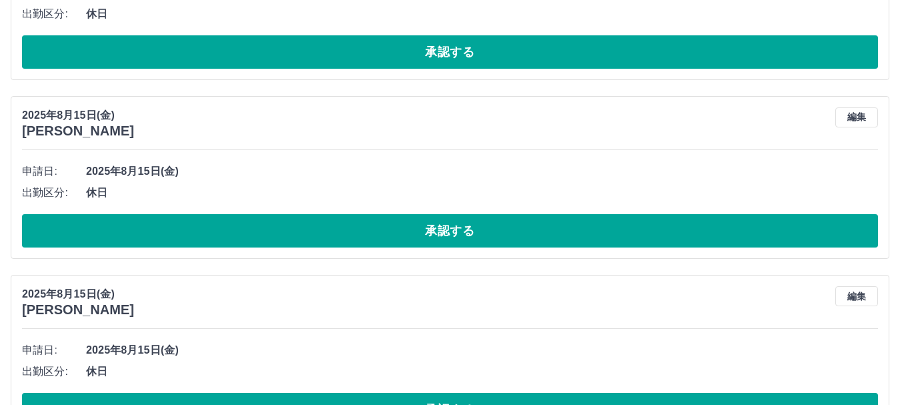
scroll to position [1722, 0]
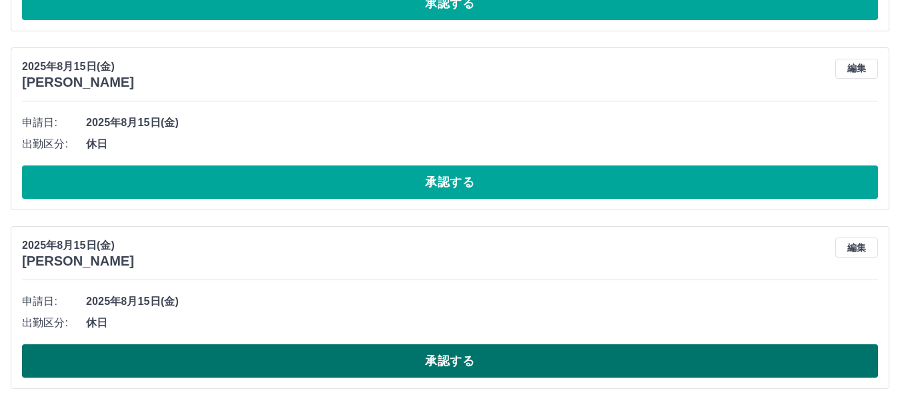
click at [465, 359] on button "承認する" at bounding box center [450, 360] width 856 height 33
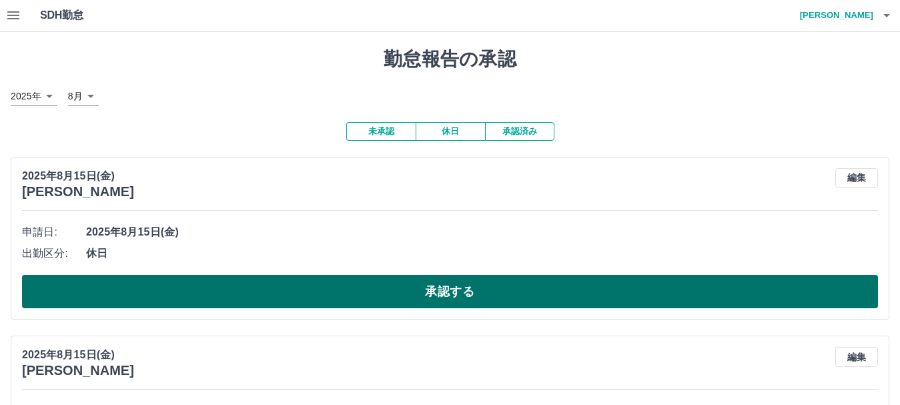
scroll to position [0, 0]
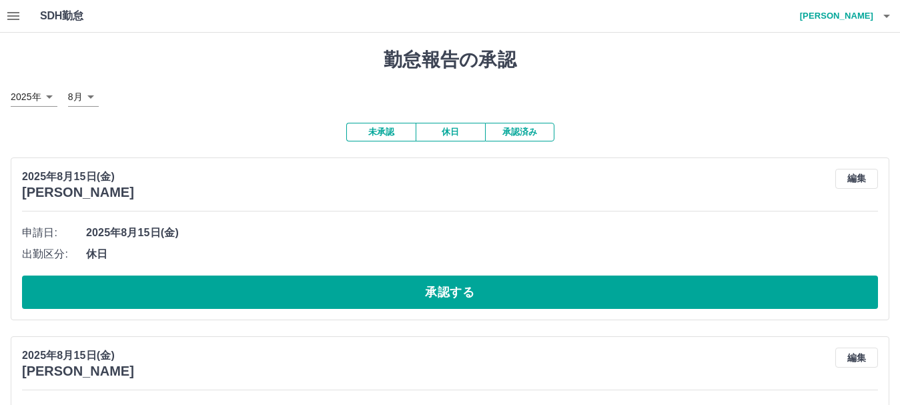
click at [527, 133] on button "承認済み" at bounding box center [519, 132] width 69 height 19
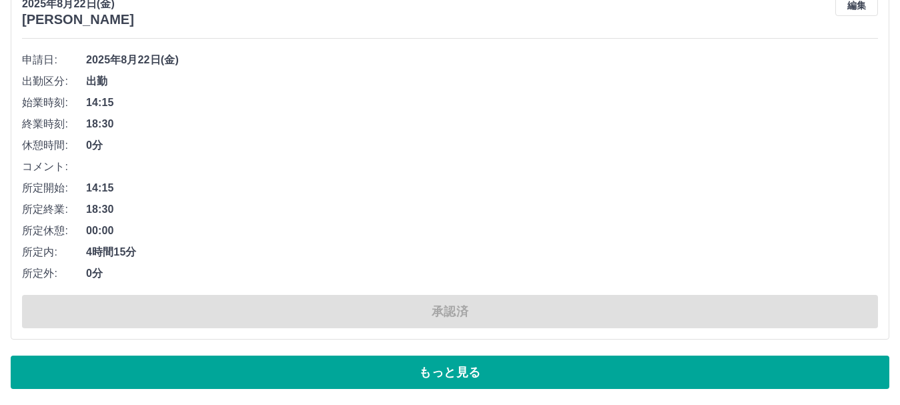
scroll to position [9078, 0]
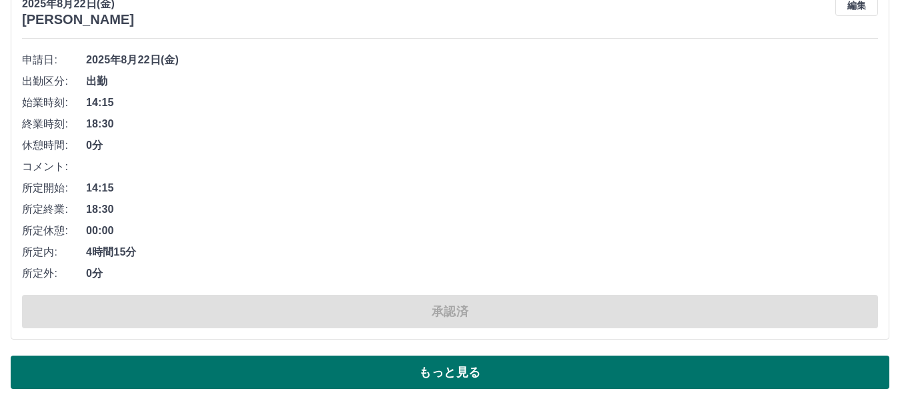
click at [446, 373] on button "もっと見る" at bounding box center [450, 371] width 878 height 33
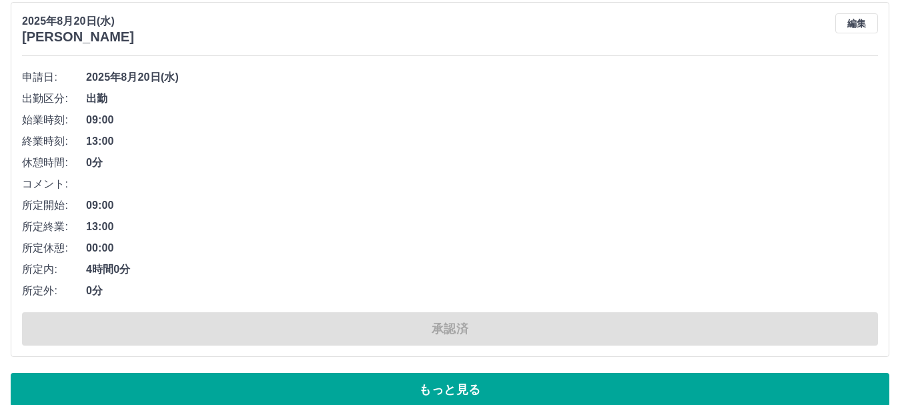
scroll to position [18224, 0]
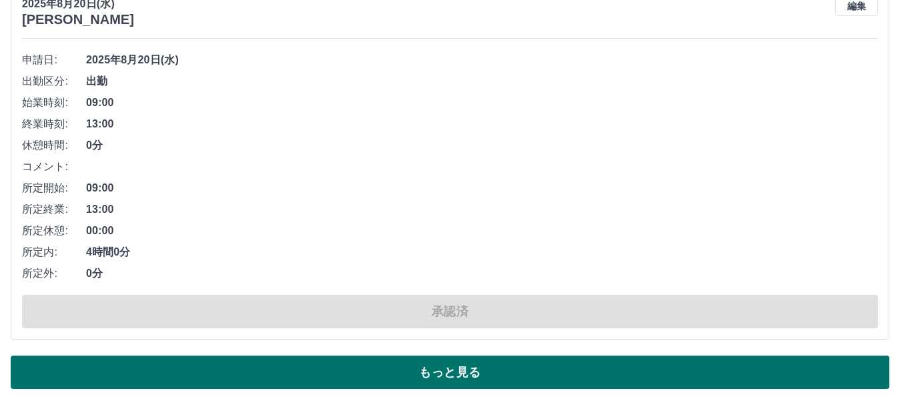
click at [485, 375] on button "もっと見る" at bounding box center [450, 371] width 878 height 33
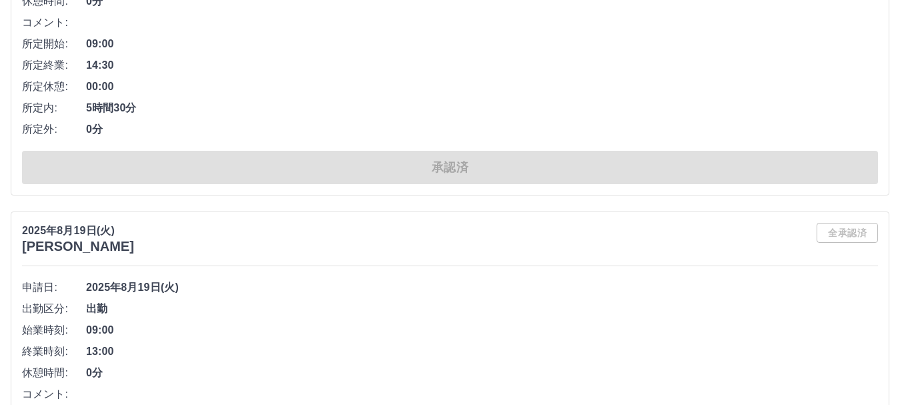
scroll to position [27434, 0]
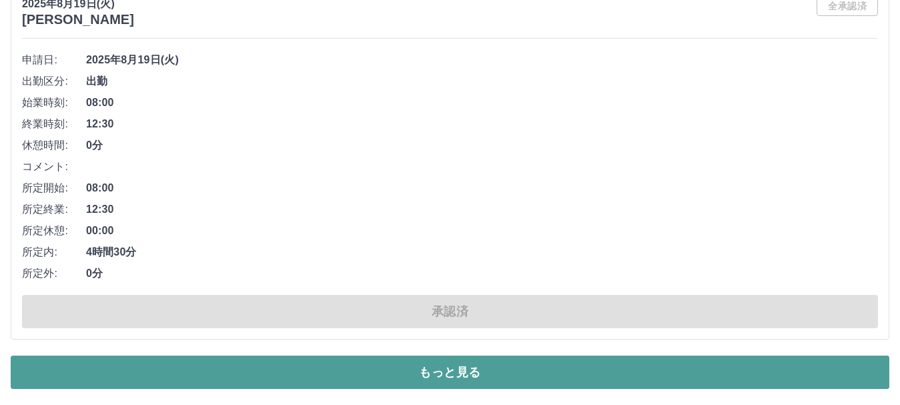
click at [493, 373] on button "もっと見る" at bounding box center [450, 371] width 878 height 33
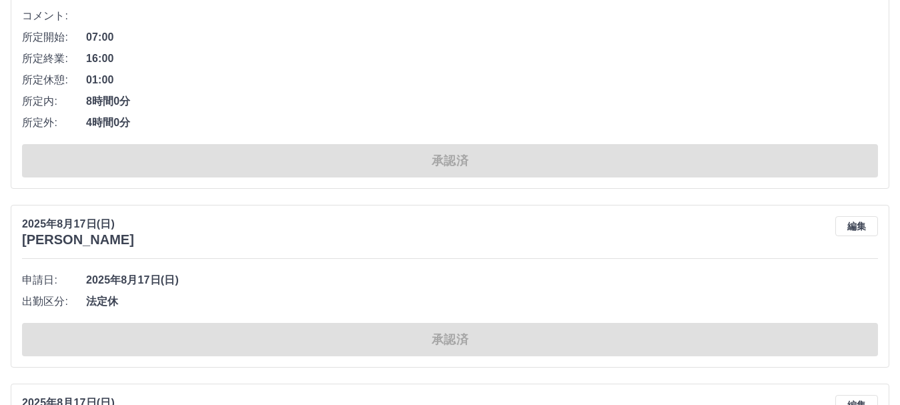
scroll to position [32838, 0]
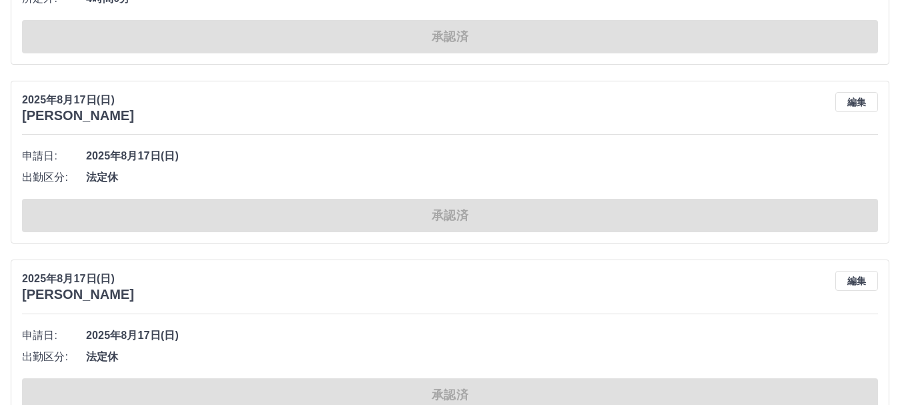
drag, startPoint x: 899, startPoint y: 367, endPoint x: 904, endPoint y: 380, distance: 13.5
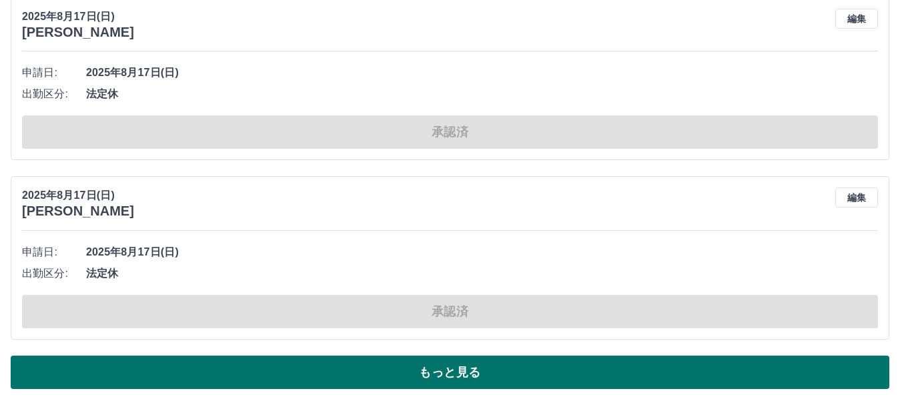
click at [469, 373] on button "もっと見る" at bounding box center [450, 371] width 878 height 33
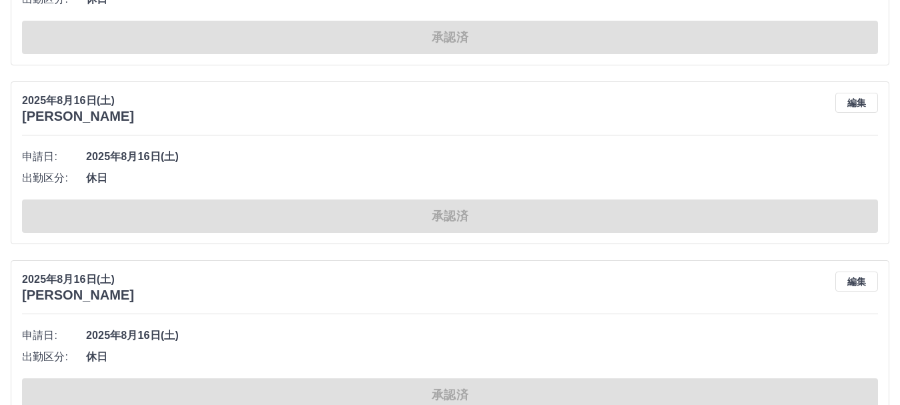
scroll to position [39006, 0]
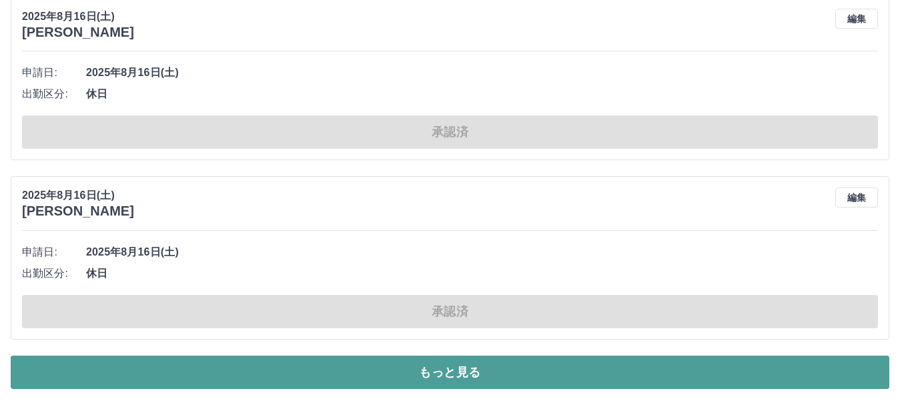
click at [480, 366] on button "もっと見る" at bounding box center [450, 371] width 878 height 33
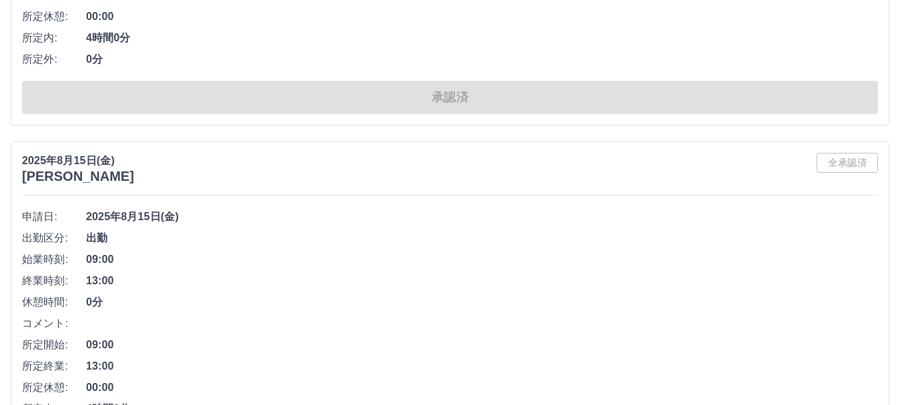
scroll to position [45784, 0]
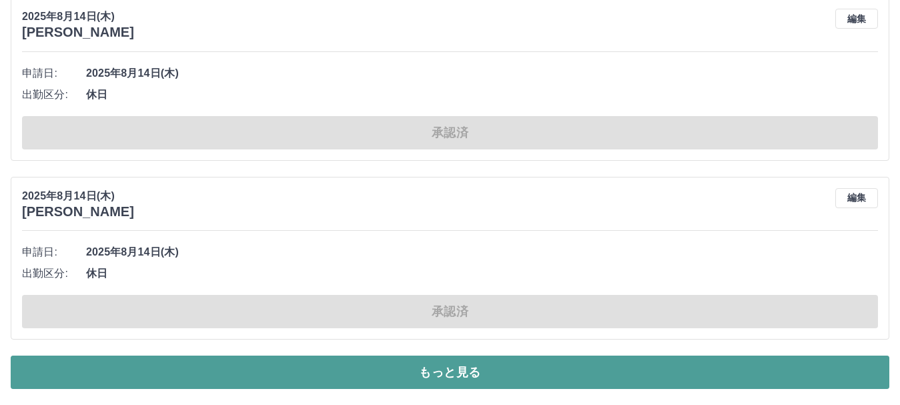
click at [435, 376] on button "もっと見る" at bounding box center [450, 371] width 878 height 33
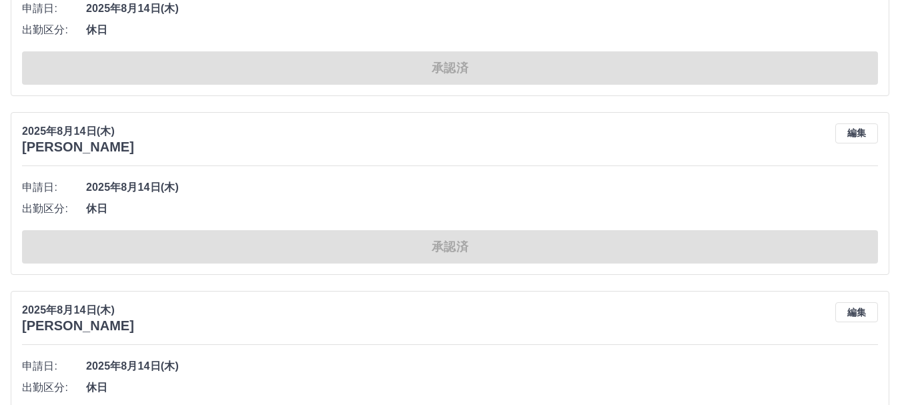
scroll to position [46450, 0]
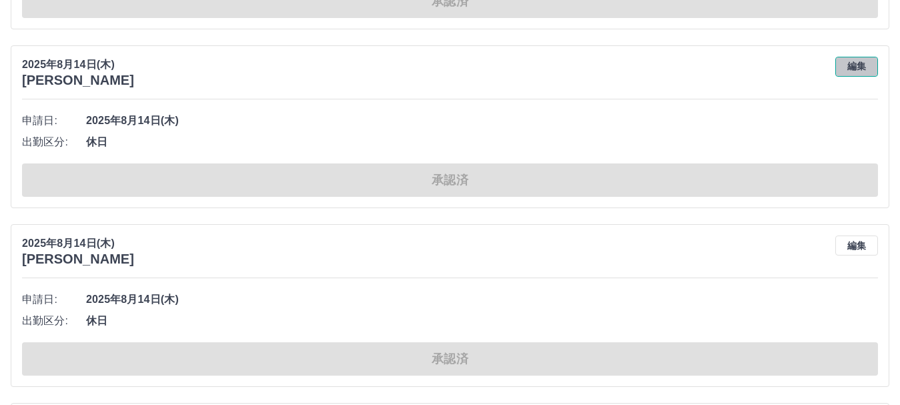
click at [853, 68] on button "編集" at bounding box center [856, 67] width 43 height 20
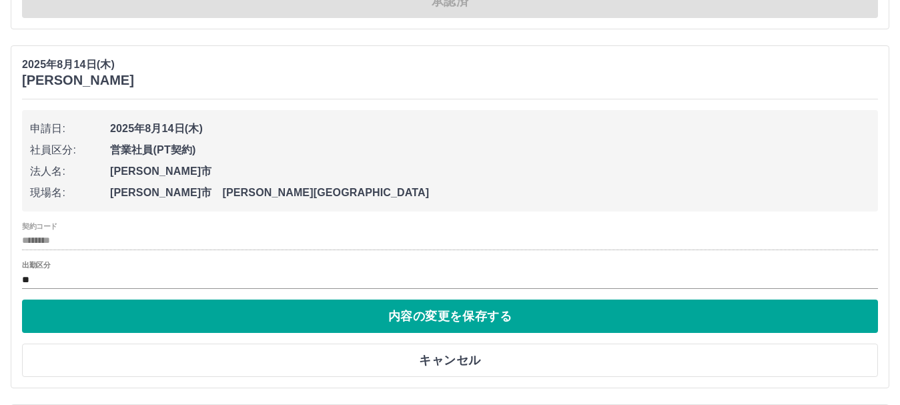
click at [51, 263] on div "出勤区分 **" at bounding box center [450, 275] width 856 height 28
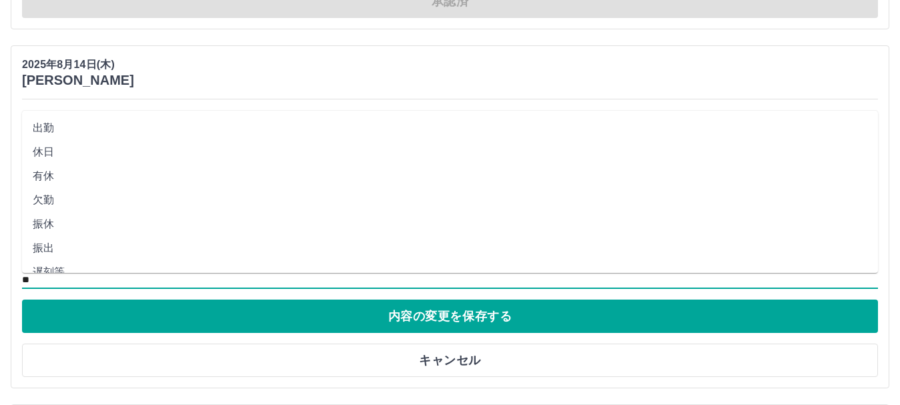
click at [47, 285] on input "**" at bounding box center [450, 279] width 856 height 17
click at [47, 125] on li "出勤" at bounding box center [450, 128] width 856 height 24
type input "**"
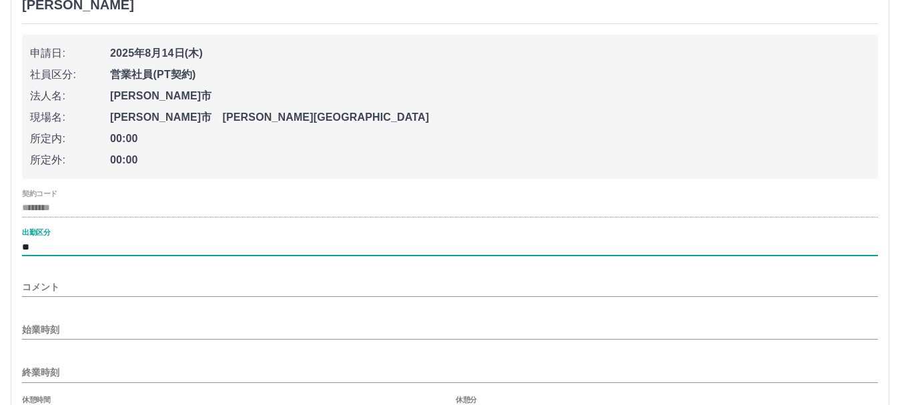
scroll to position [46584, 0]
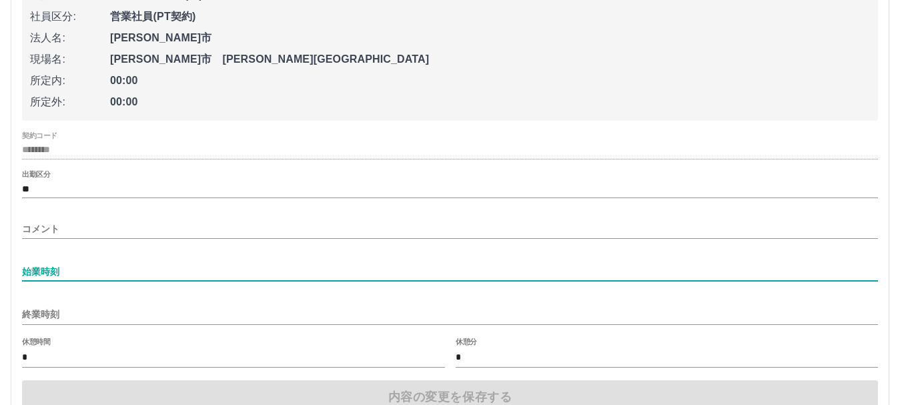
click at [31, 268] on input "始業時刻" at bounding box center [450, 271] width 856 height 19
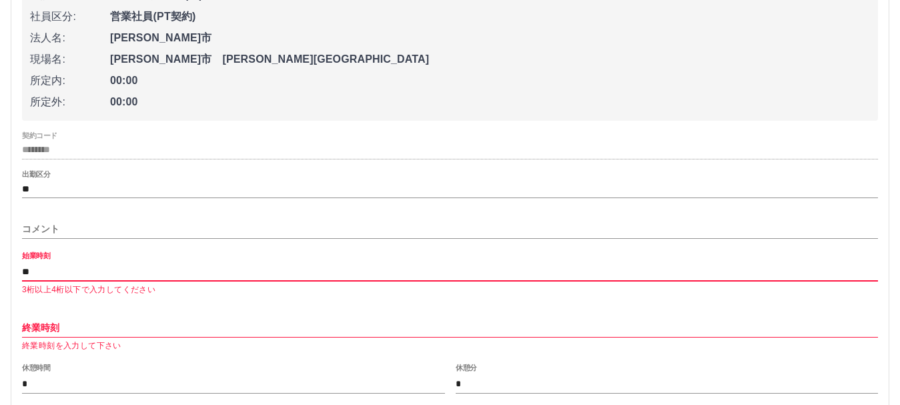
type input "*"
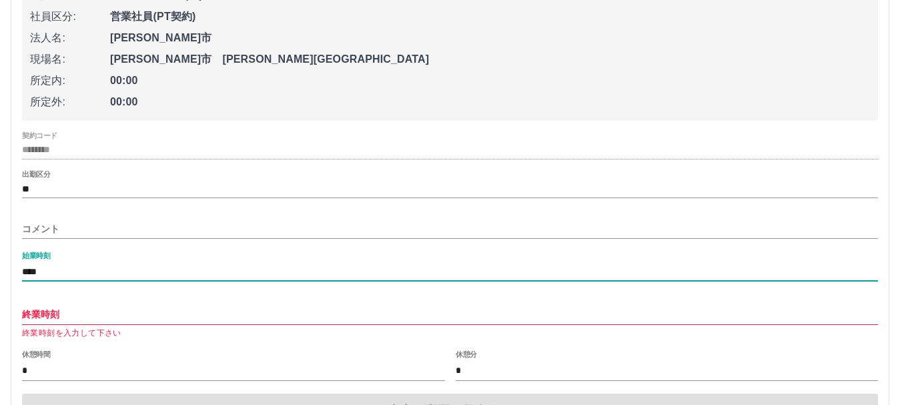
type input "****"
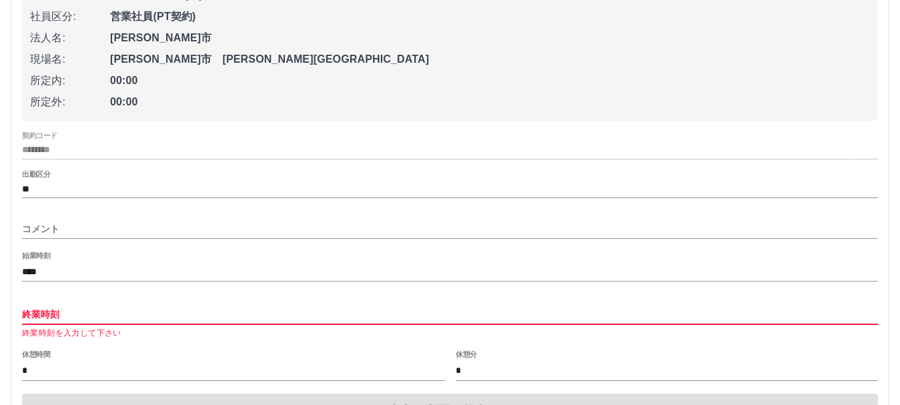
click at [29, 315] on input "終業時刻" at bounding box center [450, 314] width 856 height 19
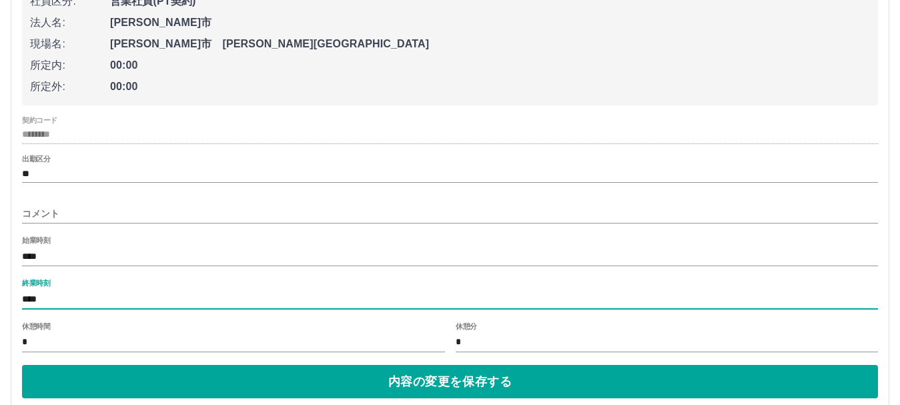
scroll to position [46651, 0]
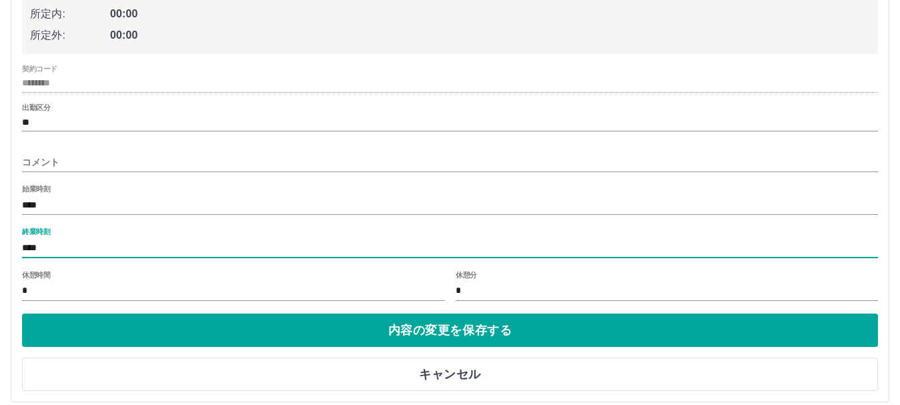
type input "****"
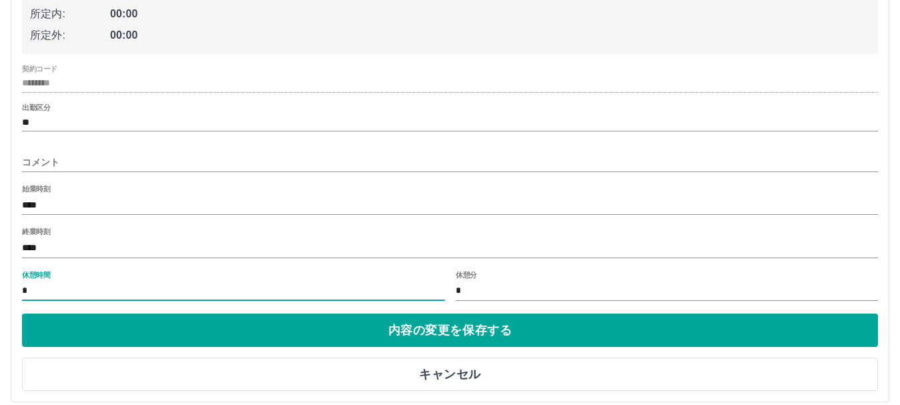
click at [31, 287] on input "*" at bounding box center [233, 290] width 423 height 19
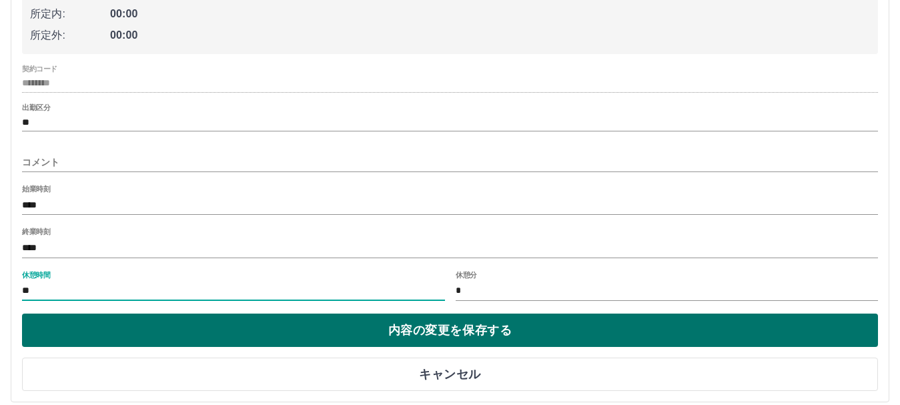
type input "**"
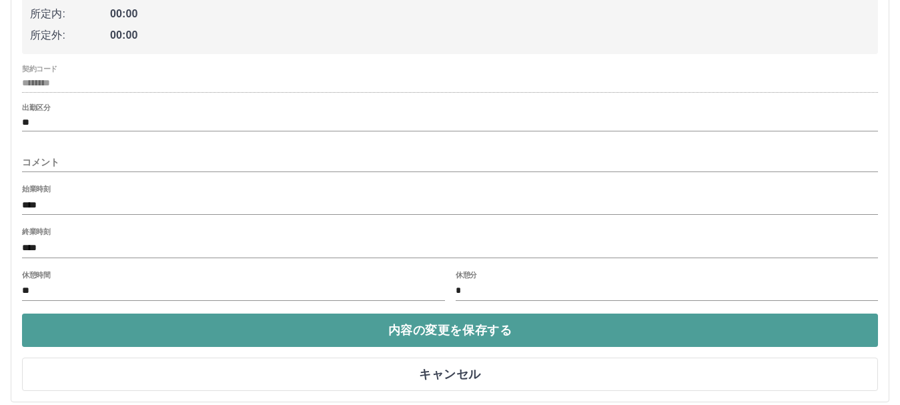
click at [69, 331] on button "内容の変更を保存する" at bounding box center [450, 329] width 856 height 33
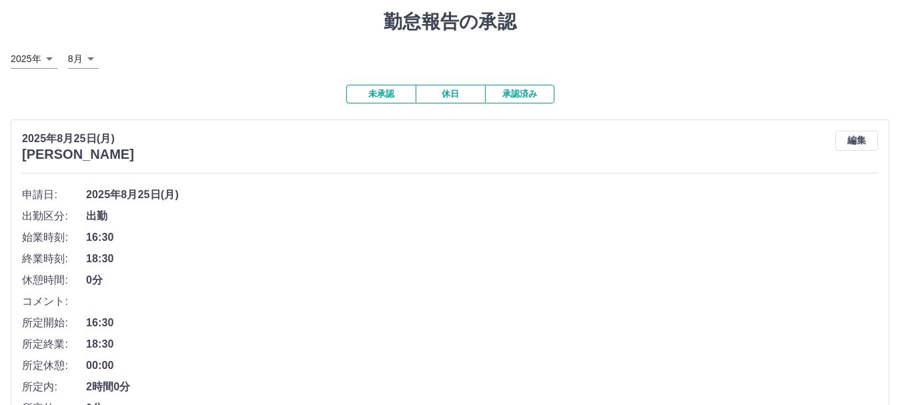
scroll to position [0, 0]
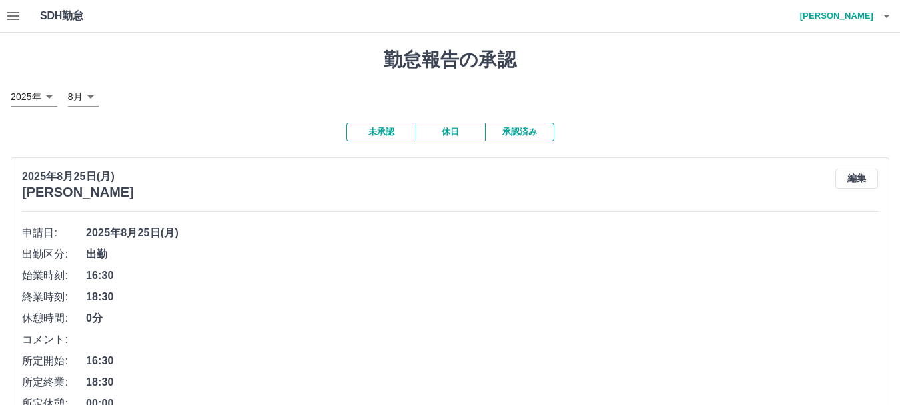
click at [464, 133] on button "休日" at bounding box center [449, 132] width 69 height 19
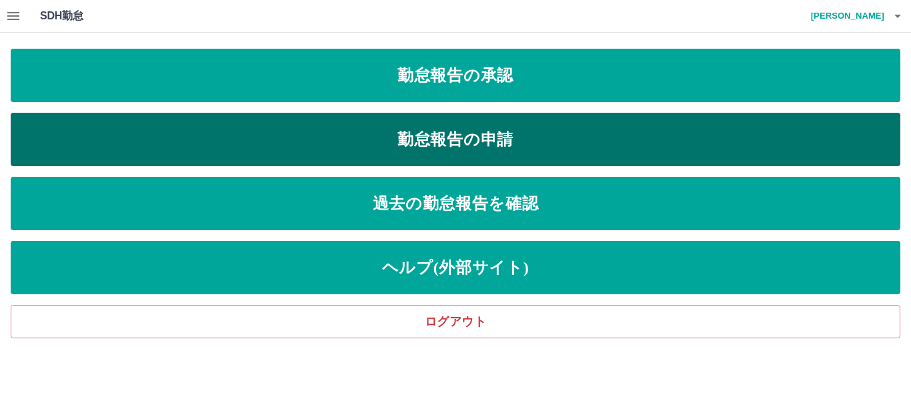
click at [463, 141] on link "勤怠報告の申請" at bounding box center [456, 139] width 890 height 53
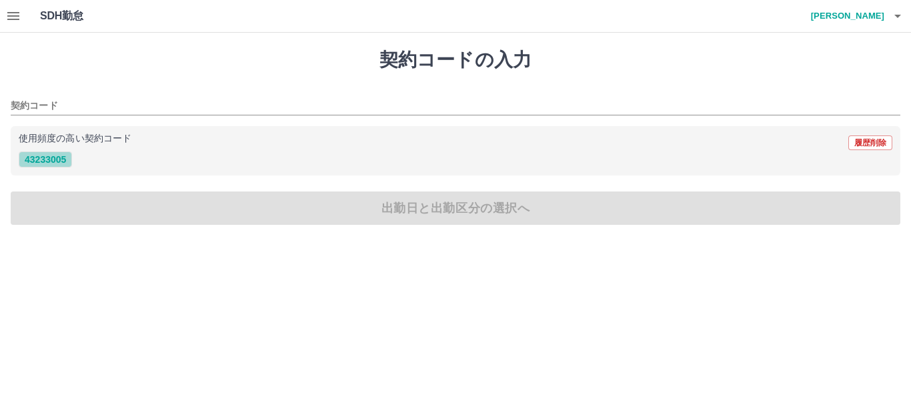
click at [51, 158] on button "43233005" at bounding box center [45, 159] width 53 height 16
type input "********"
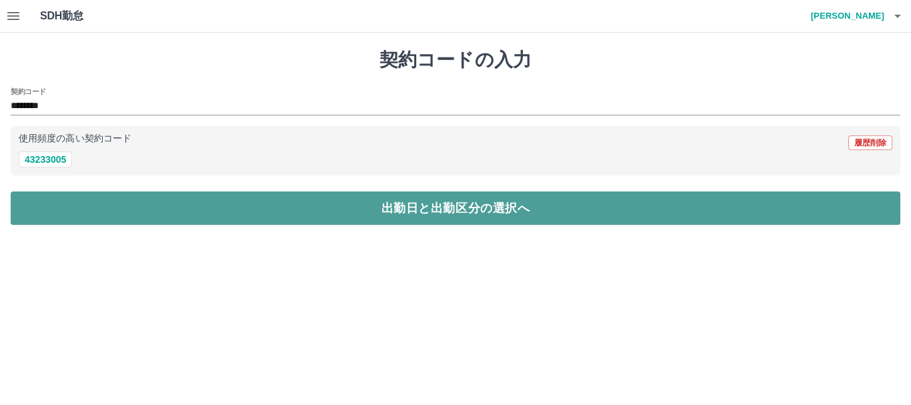
click at [132, 210] on button "出勤日と出勤区分の選択へ" at bounding box center [456, 207] width 890 height 33
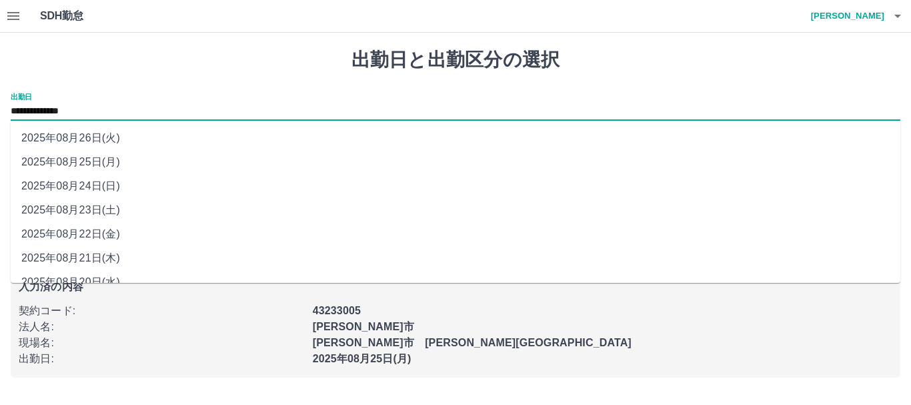
click at [111, 106] on input "**********" at bounding box center [456, 111] width 890 height 17
click at [106, 207] on li "2025年08月23日(土)" at bounding box center [456, 210] width 890 height 24
type input "**********"
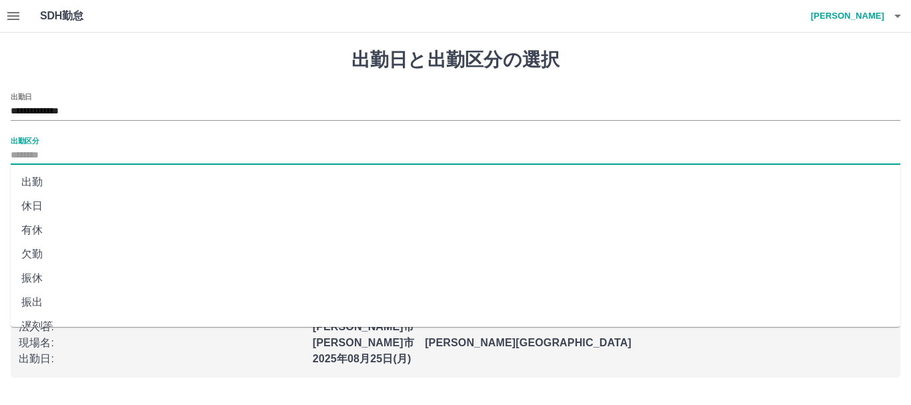
click at [40, 151] on input "出勤区分" at bounding box center [456, 155] width 890 height 17
click at [36, 180] on li "出勤" at bounding box center [456, 182] width 890 height 24
type input "**"
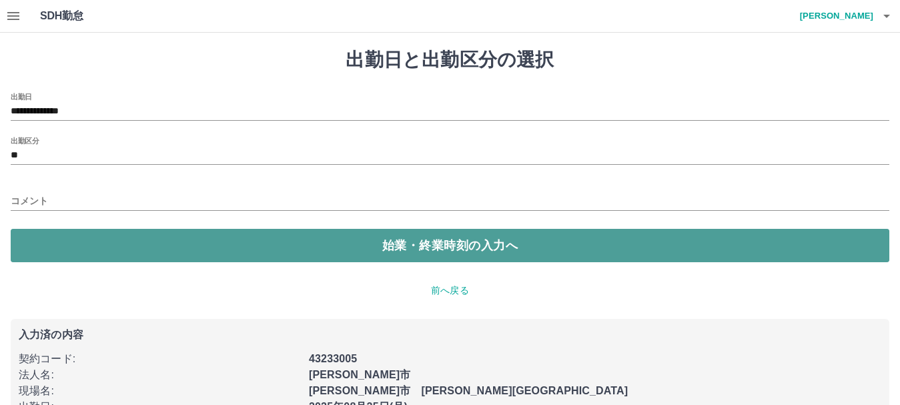
click at [53, 239] on button "始業・終業時刻の入力へ" at bounding box center [450, 245] width 878 height 33
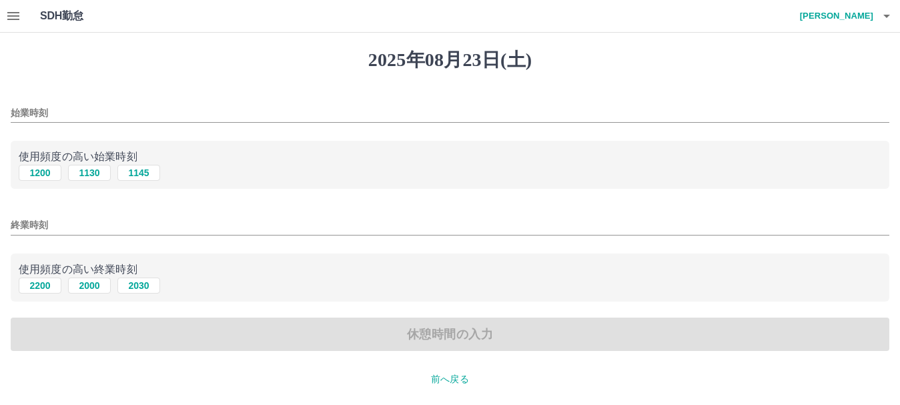
click at [17, 111] on input "始業時刻" at bounding box center [450, 112] width 878 height 19
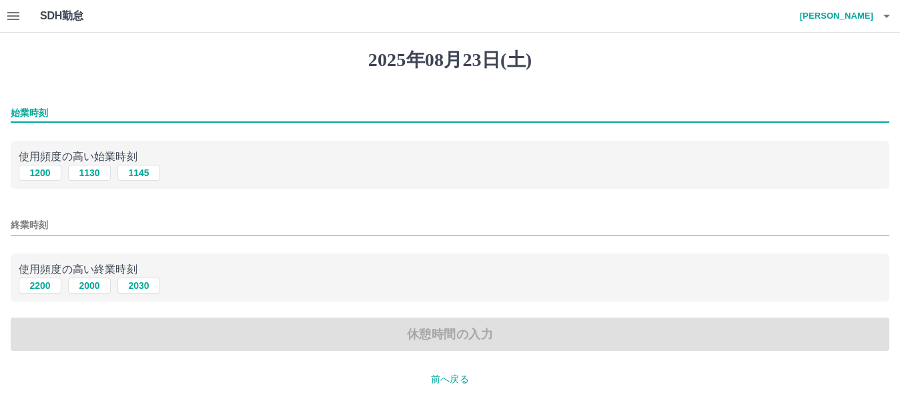
type input "****"
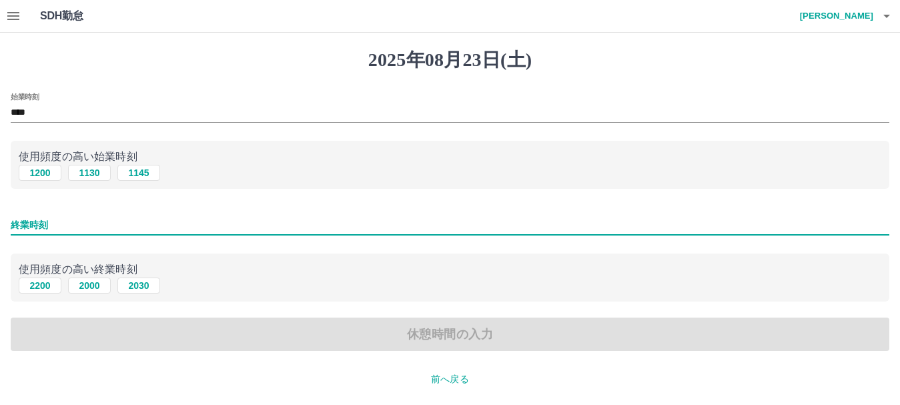
click at [17, 222] on input "終業時刻" at bounding box center [450, 224] width 878 height 19
type input "****"
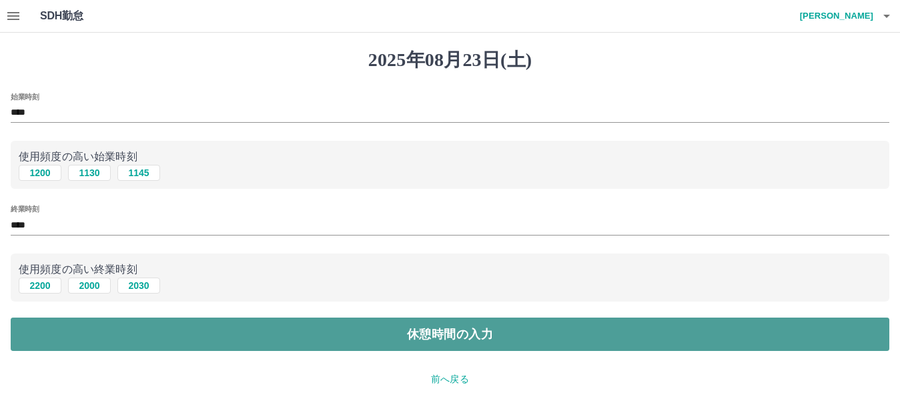
click at [185, 331] on button "休憩時間の入力" at bounding box center [450, 333] width 878 height 33
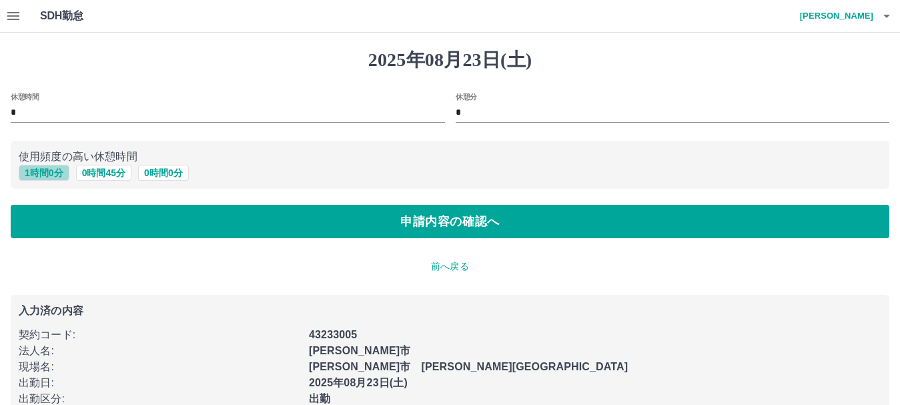
click at [52, 172] on button "1 時間 0 分" at bounding box center [44, 173] width 51 height 16
type input "*"
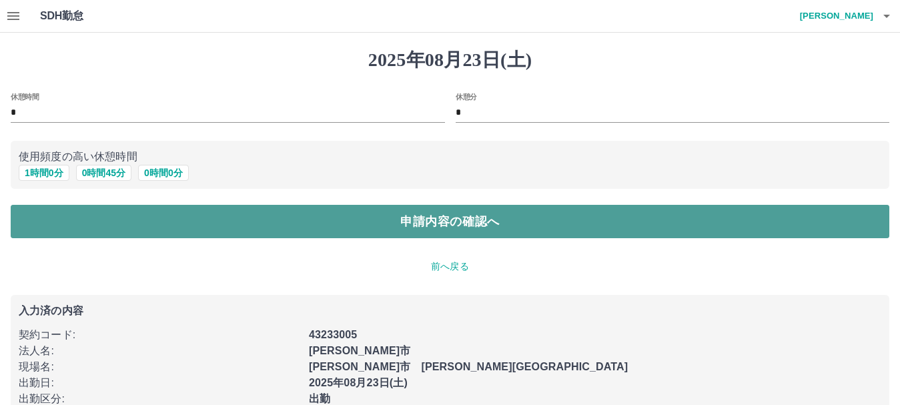
click at [345, 231] on button "申請内容の確認へ" at bounding box center [450, 221] width 878 height 33
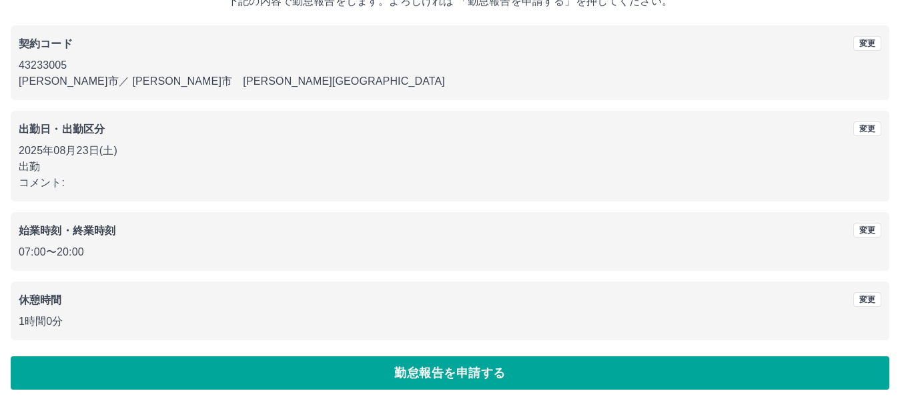
scroll to position [95, 0]
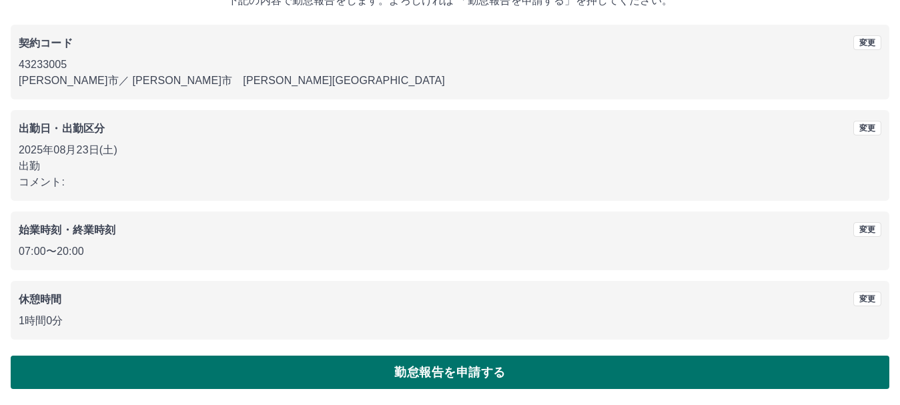
click at [436, 376] on button "勤怠報告を申請する" at bounding box center [450, 371] width 878 height 33
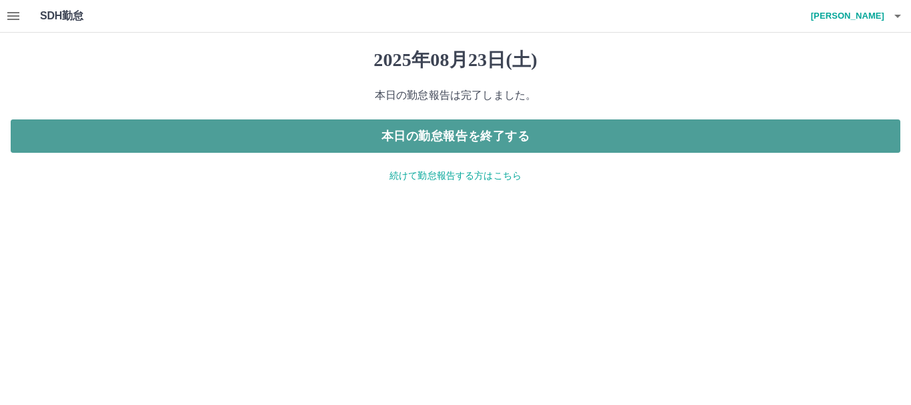
click at [456, 135] on button "本日の勤怠報告を終了する" at bounding box center [456, 135] width 890 height 33
